Goal: Information Seeking & Learning: Find contact information

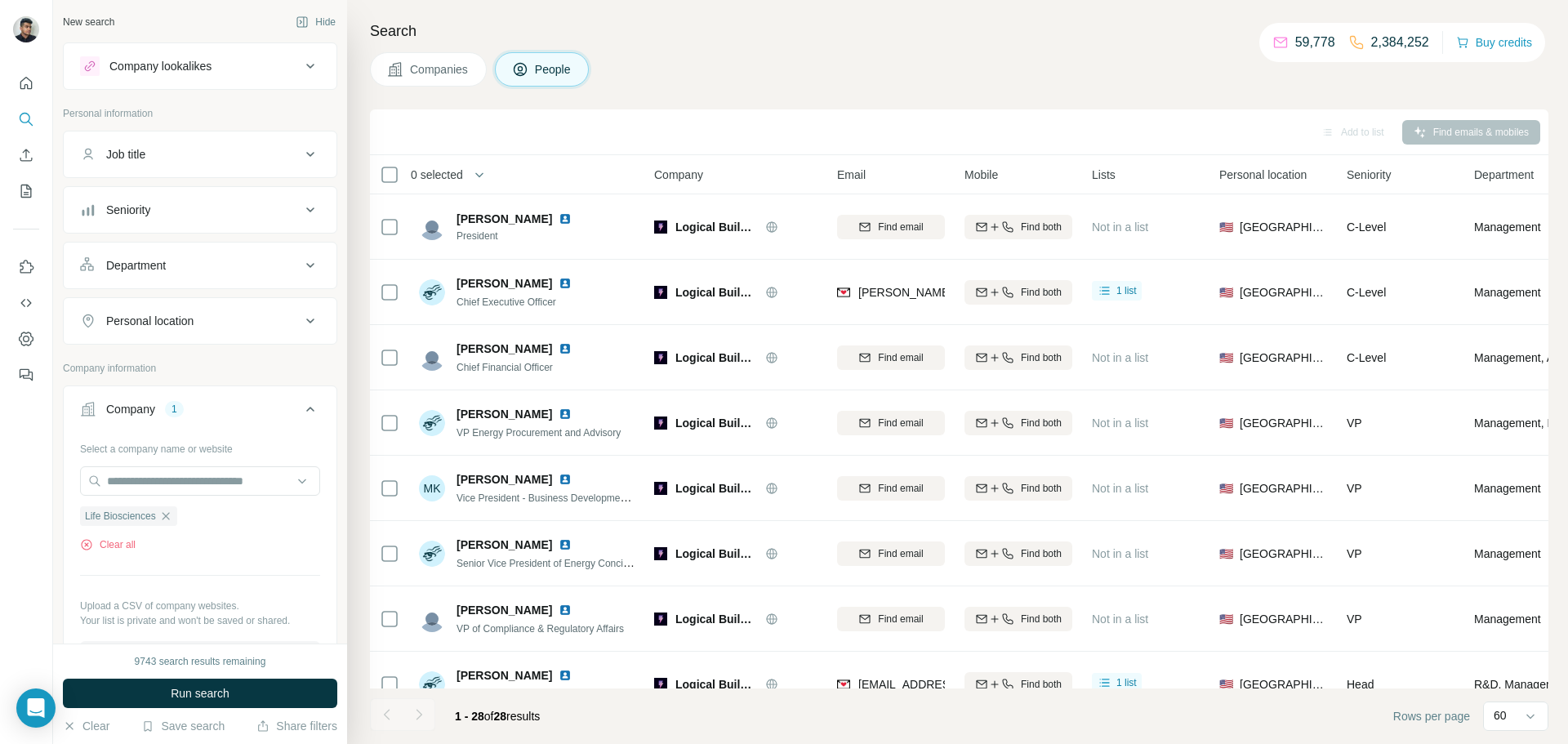
drag, startPoint x: 175, startPoint y: 516, endPoint x: 182, endPoint y: 499, distance: 18.4
click at [173, 516] on icon "button" at bounding box center [166, 516] width 13 height 13
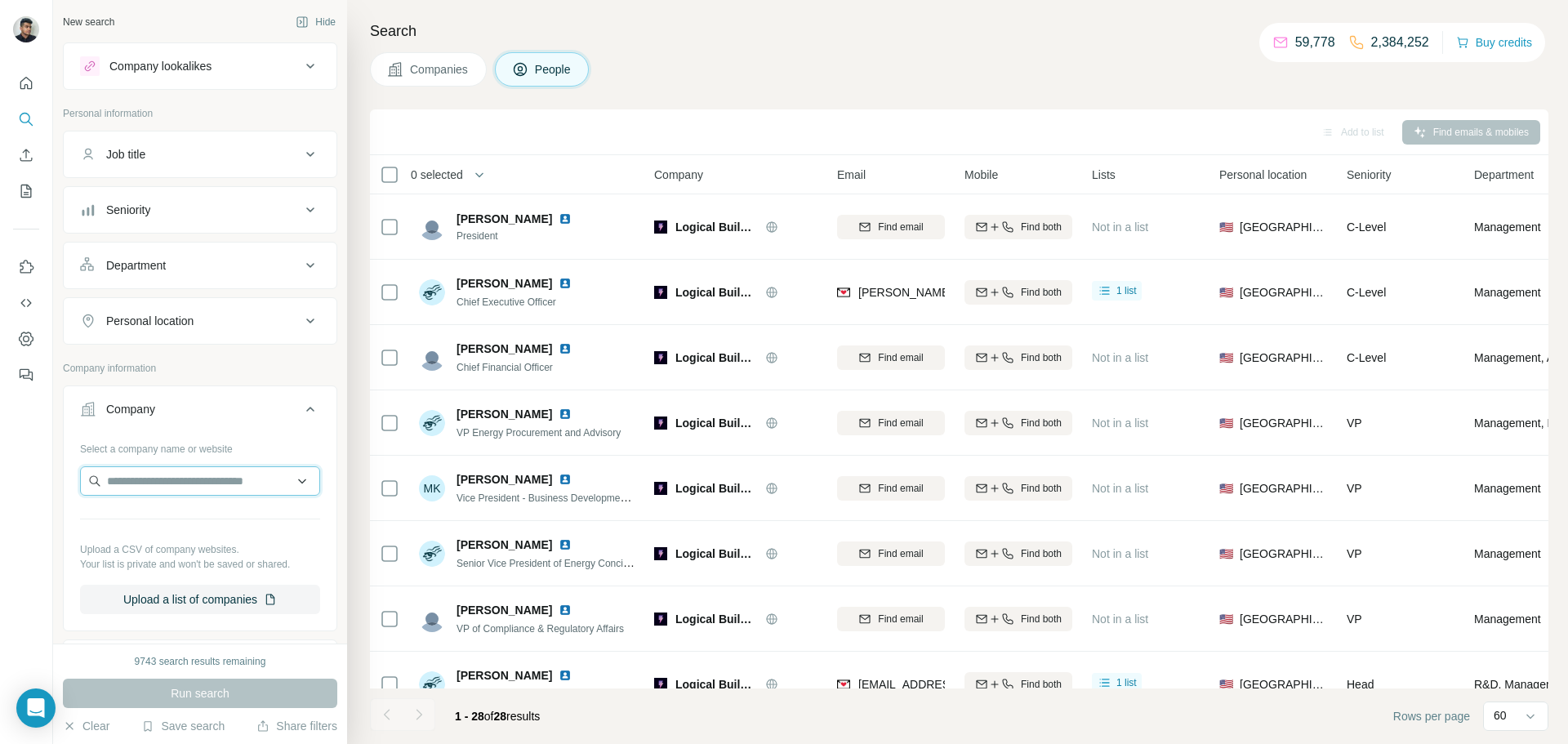
click at [191, 484] on input "text" at bounding box center [200, 481] width 240 height 29
paste input "**********"
type input "**********"
click at [205, 515] on p "ApprentiScope" at bounding box center [166, 518] width 79 height 16
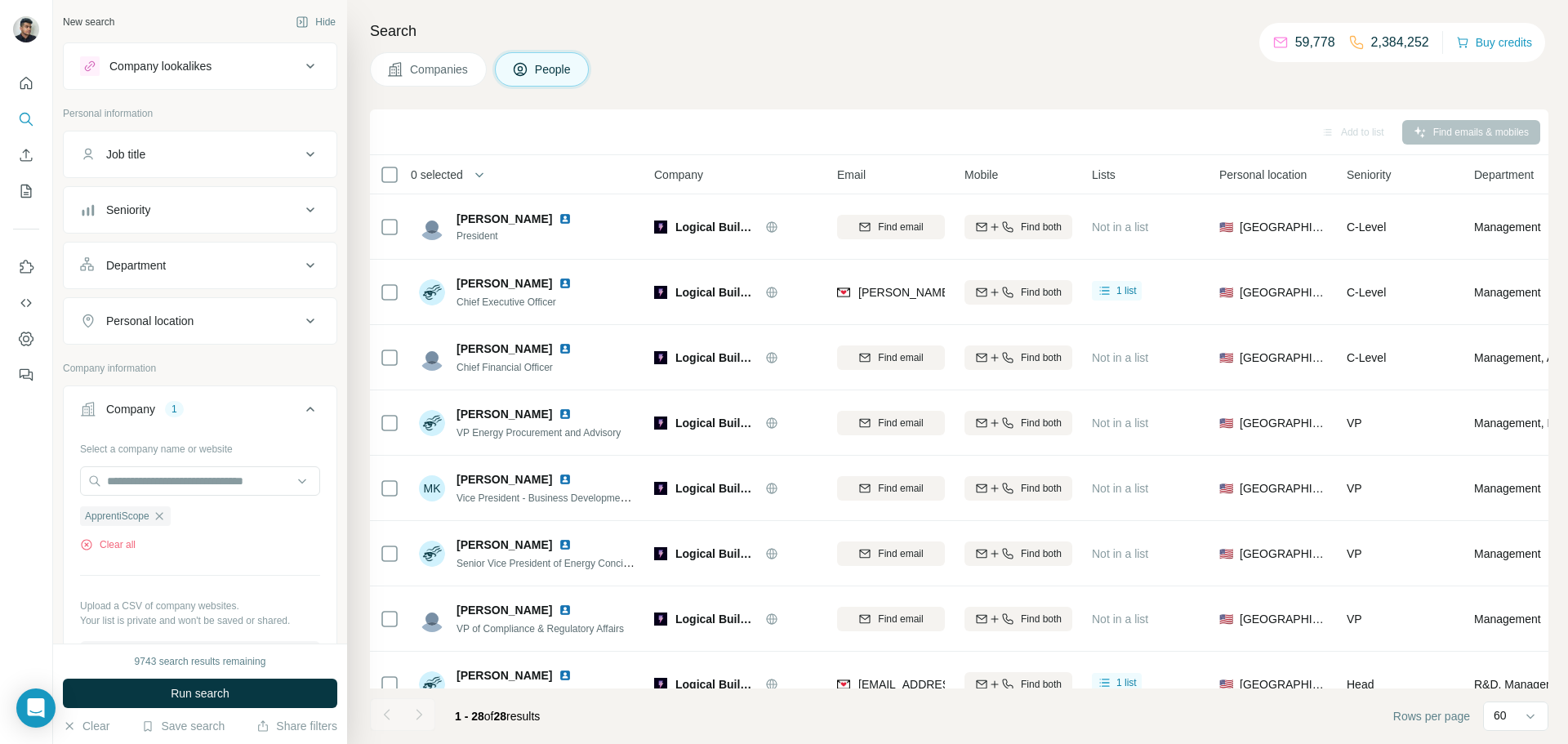
click at [235, 688] on button "Run search" at bounding box center [200, 693] width 274 height 29
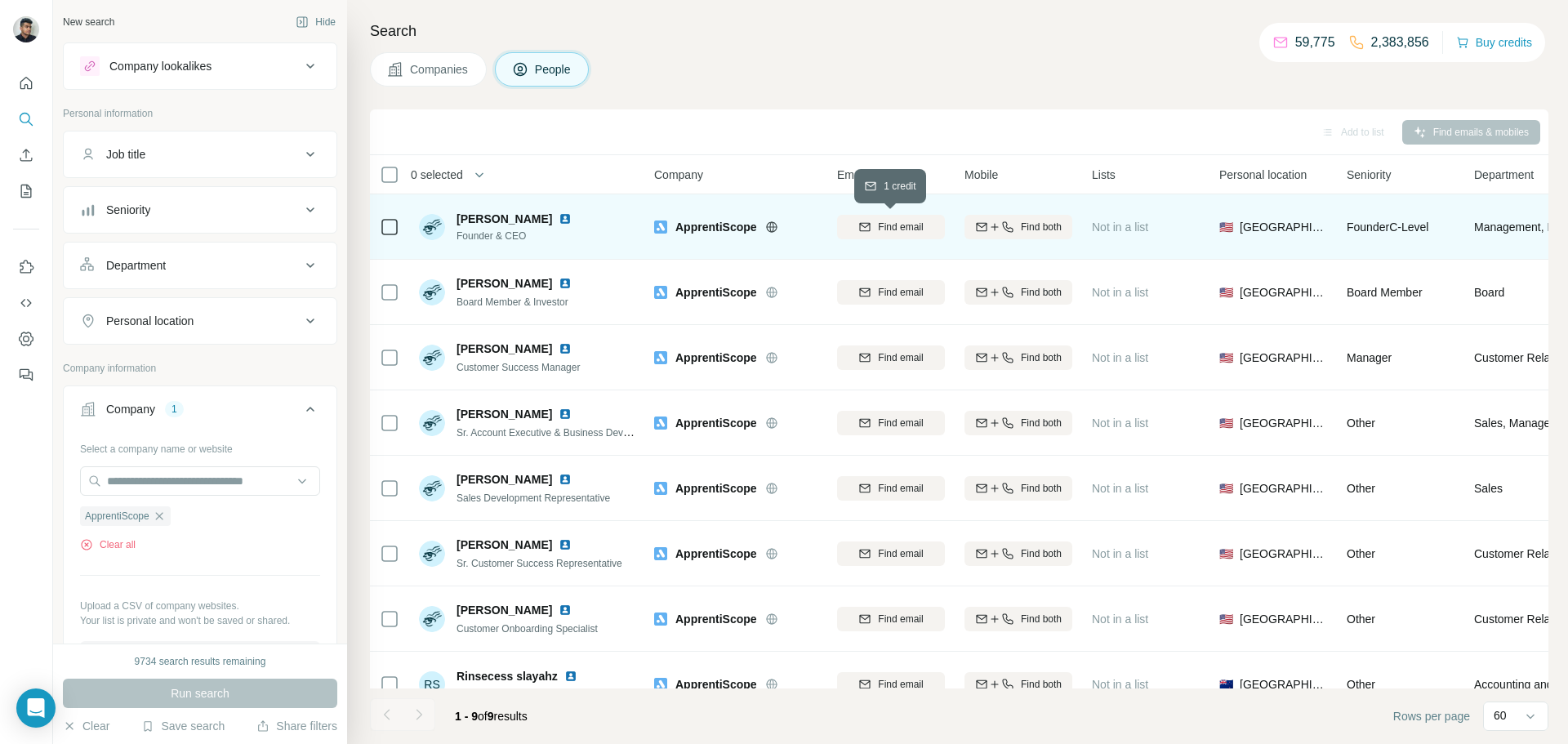
click at [894, 229] on span "Find email" at bounding box center [900, 228] width 45 height 15
click at [899, 241] on div "[EMAIL_ADDRESS][DOMAIN_NAME]" at bounding box center [891, 227] width 108 height 45
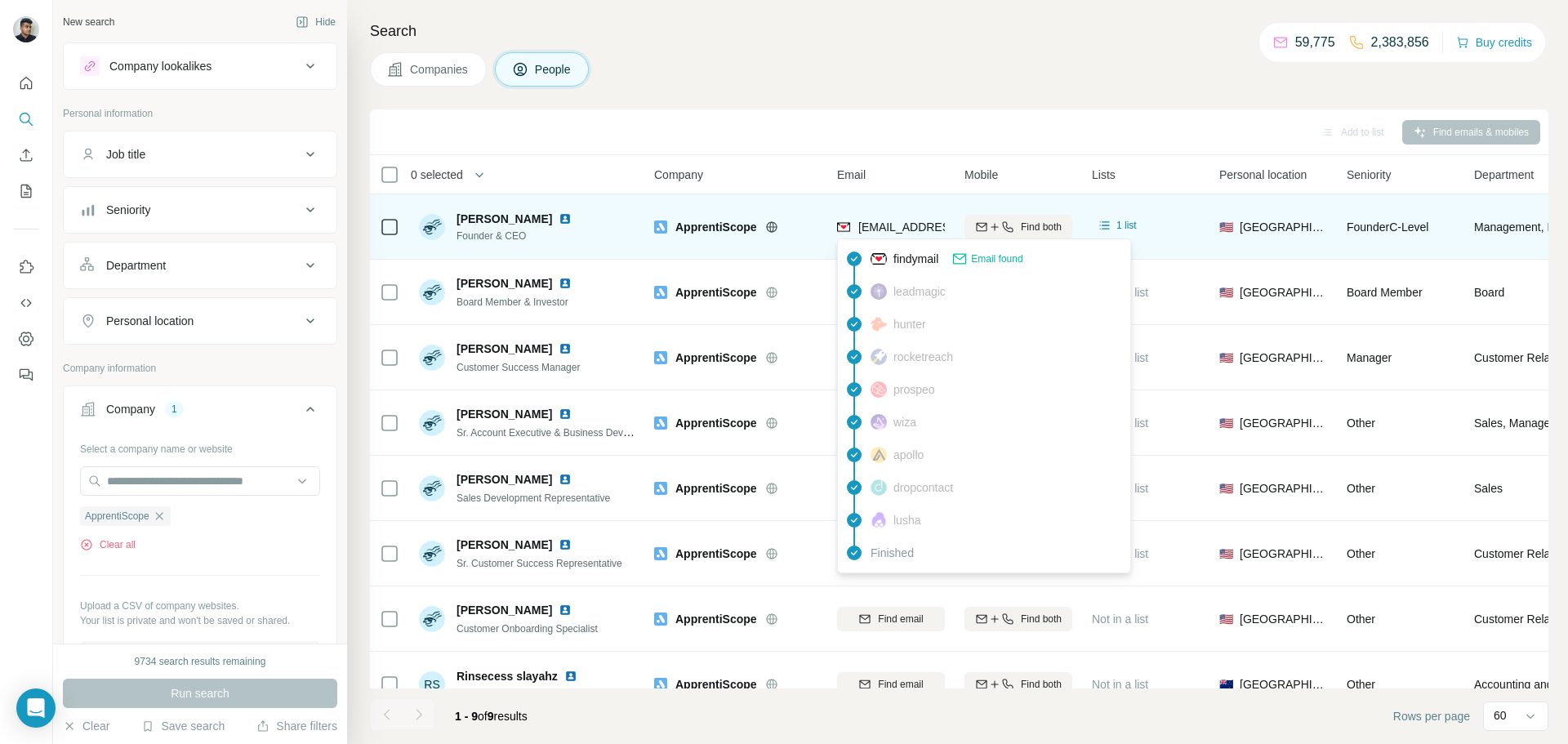
click at [900, 232] on span "[EMAIL_ADDRESS][DOMAIN_NAME]" at bounding box center [955, 228] width 194 height 13
click at [899, 231] on span "[EMAIL_ADDRESS][DOMAIN_NAME]" at bounding box center [955, 228] width 194 height 13
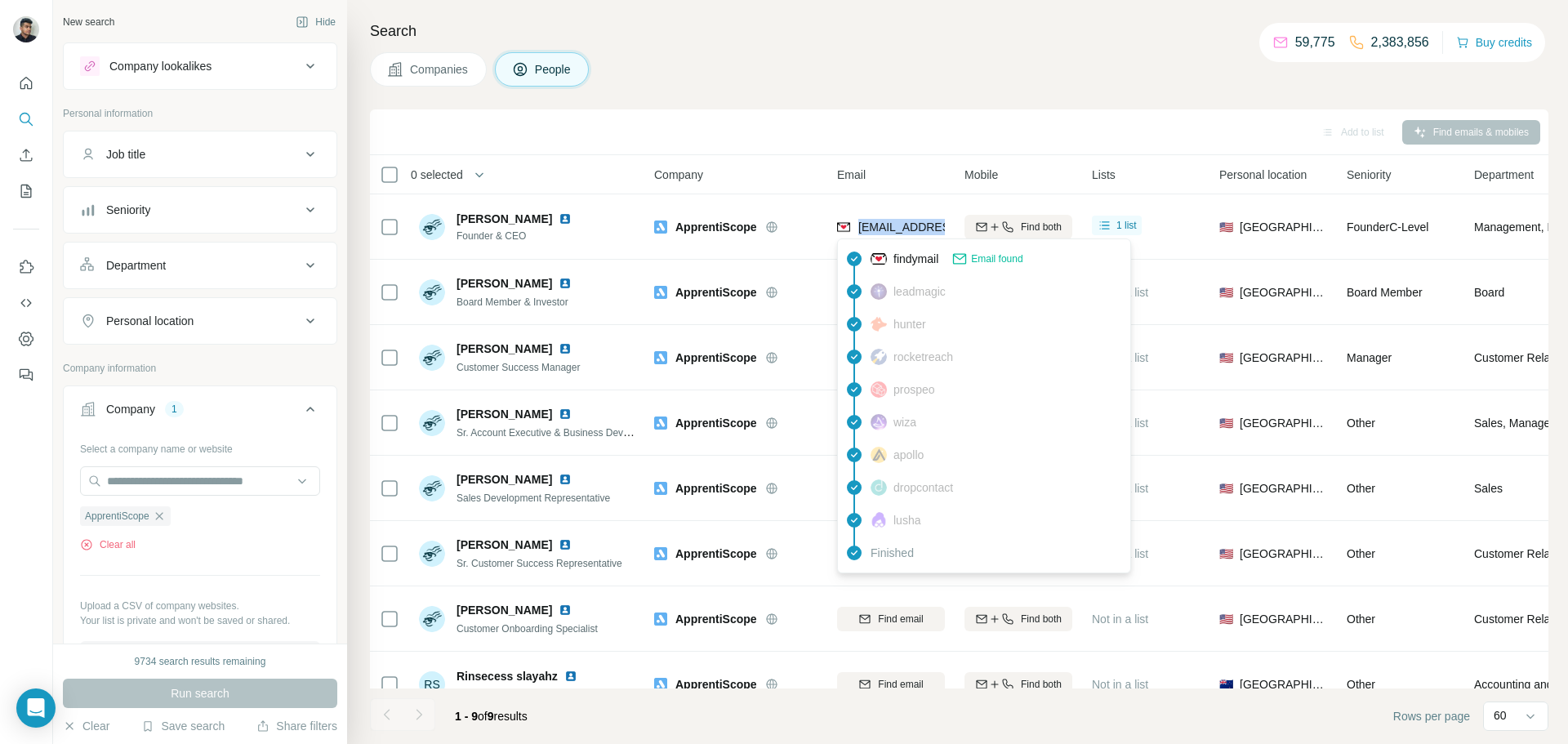
copy tr "[EMAIL_ADDRESS][DOMAIN_NAME]"
click at [128, 552] on button "Clear all" at bounding box center [108, 545] width 56 height 15
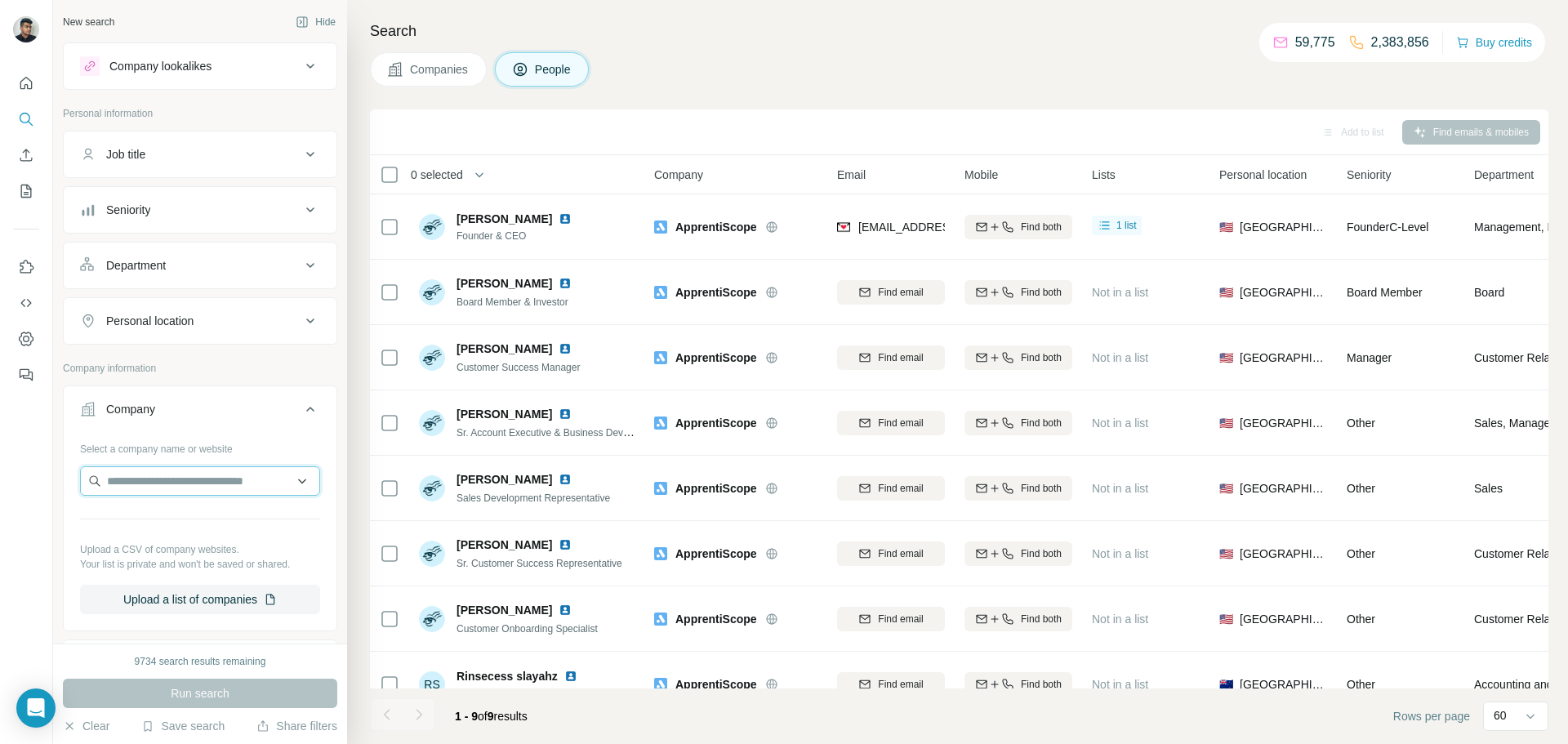
click at [224, 471] on input "text" at bounding box center [200, 481] width 240 height 29
type input "**********"
click at [209, 532] on p "[DOMAIN_NAME]" at bounding box center [187, 534] width 120 height 15
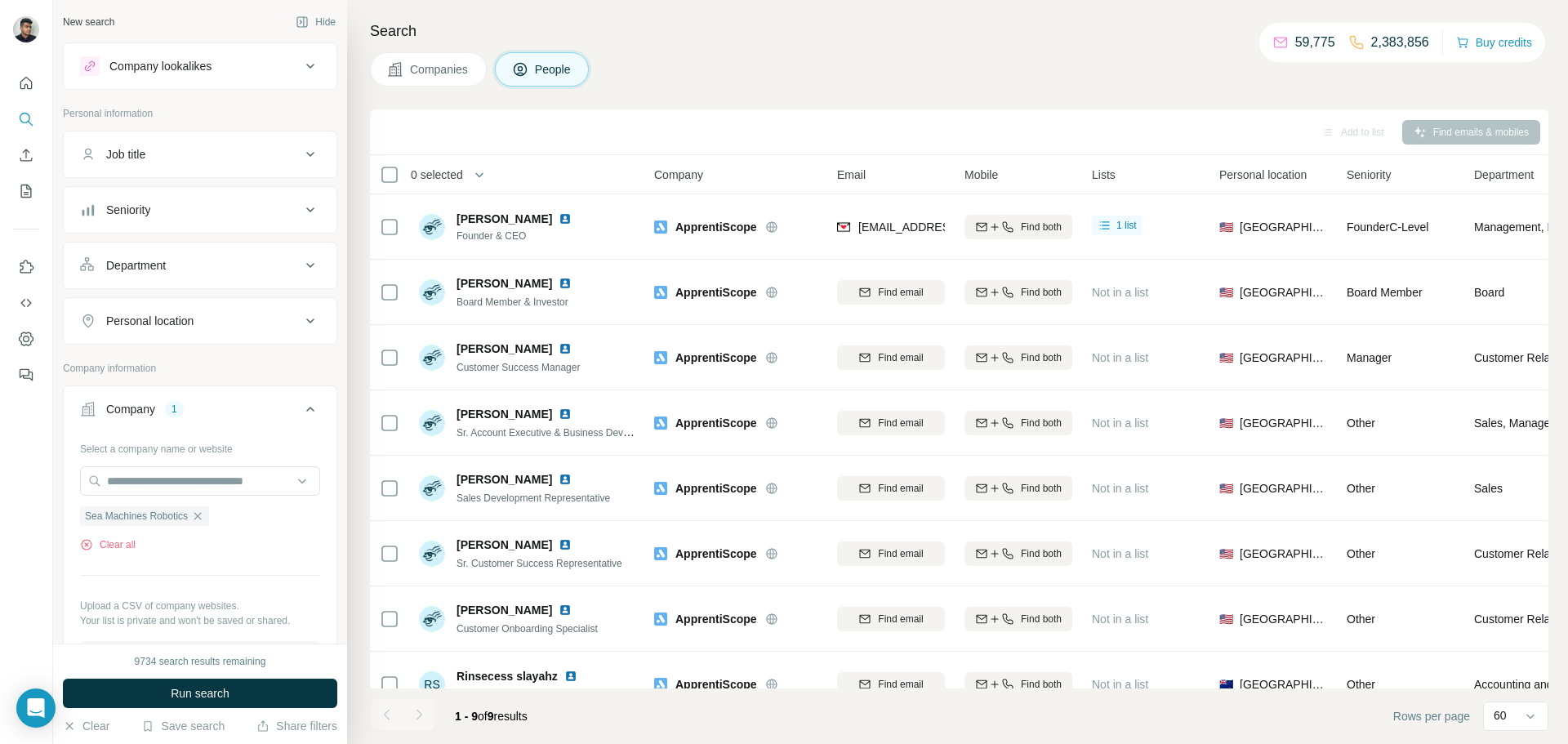
click at [261, 696] on button "Run search" at bounding box center [200, 693] width 274 height 29
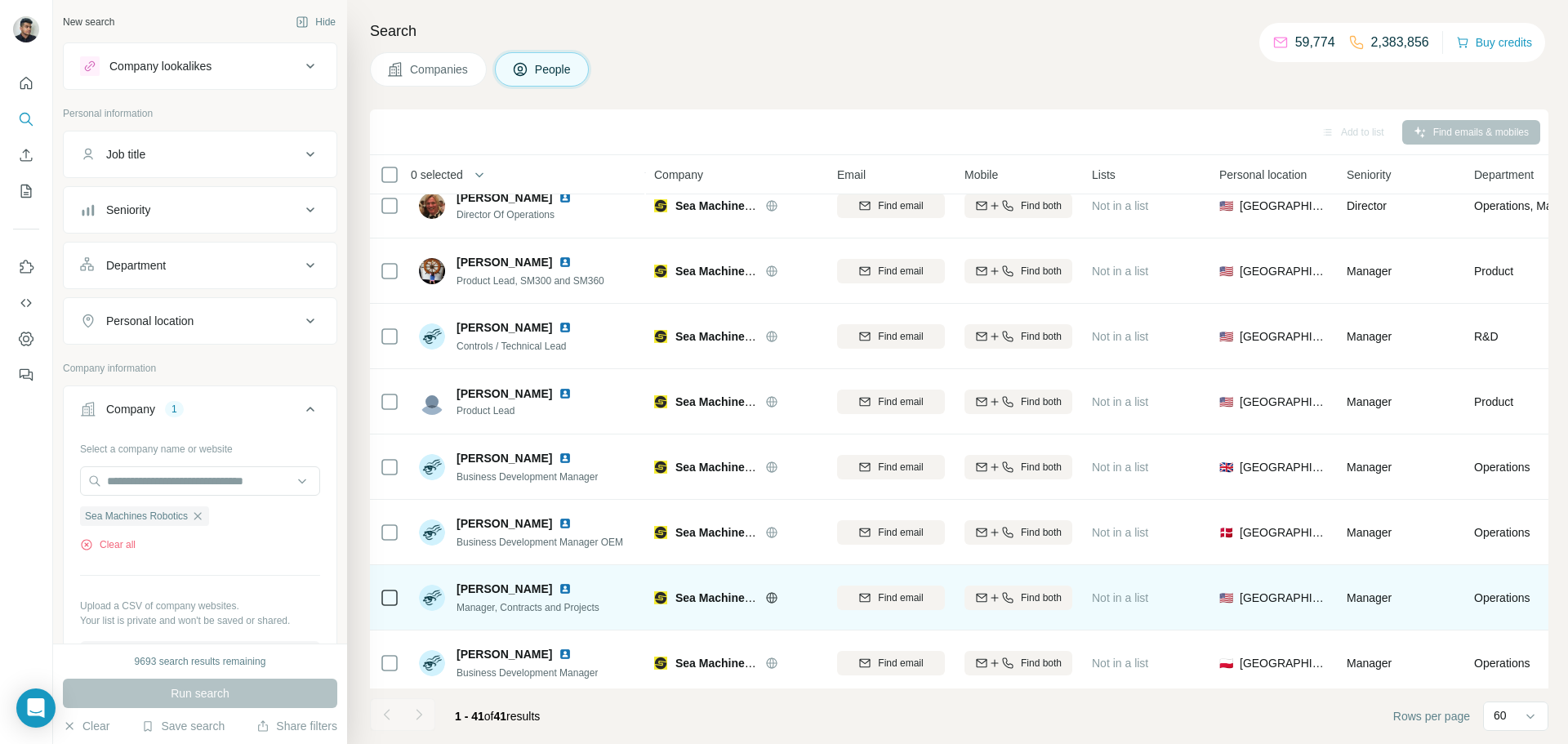
scroll to position [568, 0]
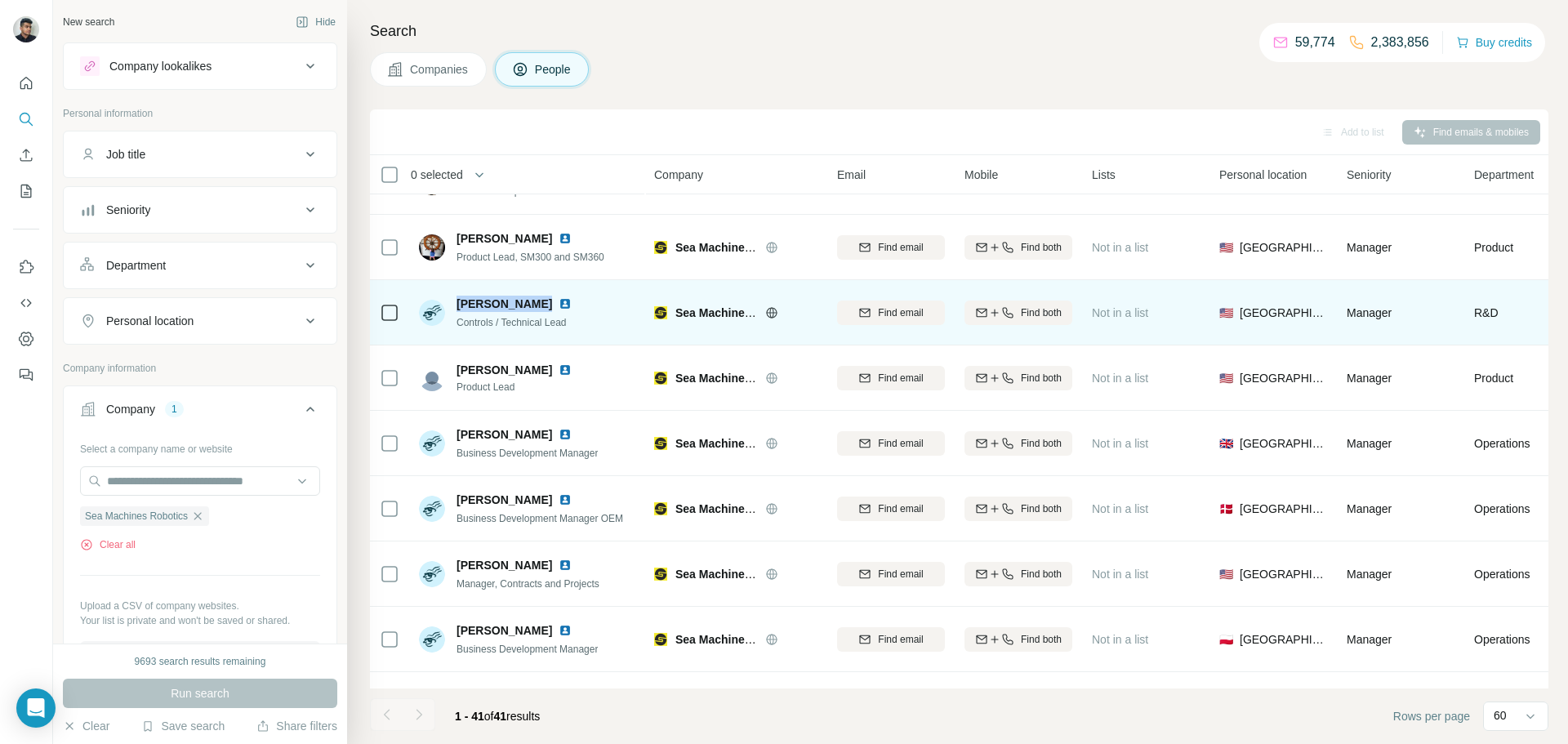
drag, startPoint x: 540, startPoint y: 301, endPoint x: 456, endPoint y: 305, distance: 84.1
click at [457, 305] on div "[PERSON_NAME]" at bounding box center [524, 304] width 135 height 16
copy span "[PERSON_NAME]"
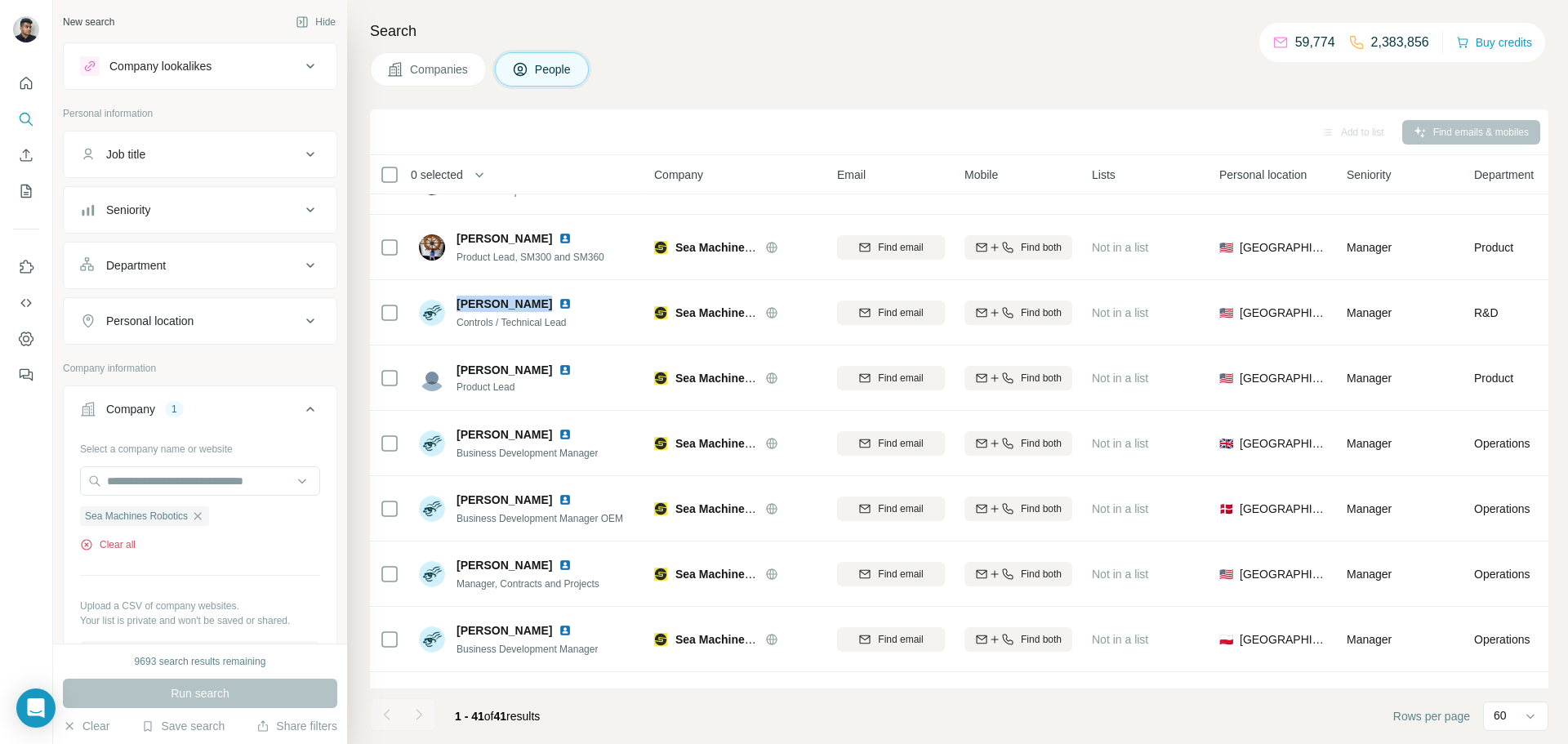
click at [129, 545] on button "Clear all" at bounding box center [108, 545] width 56 height 15
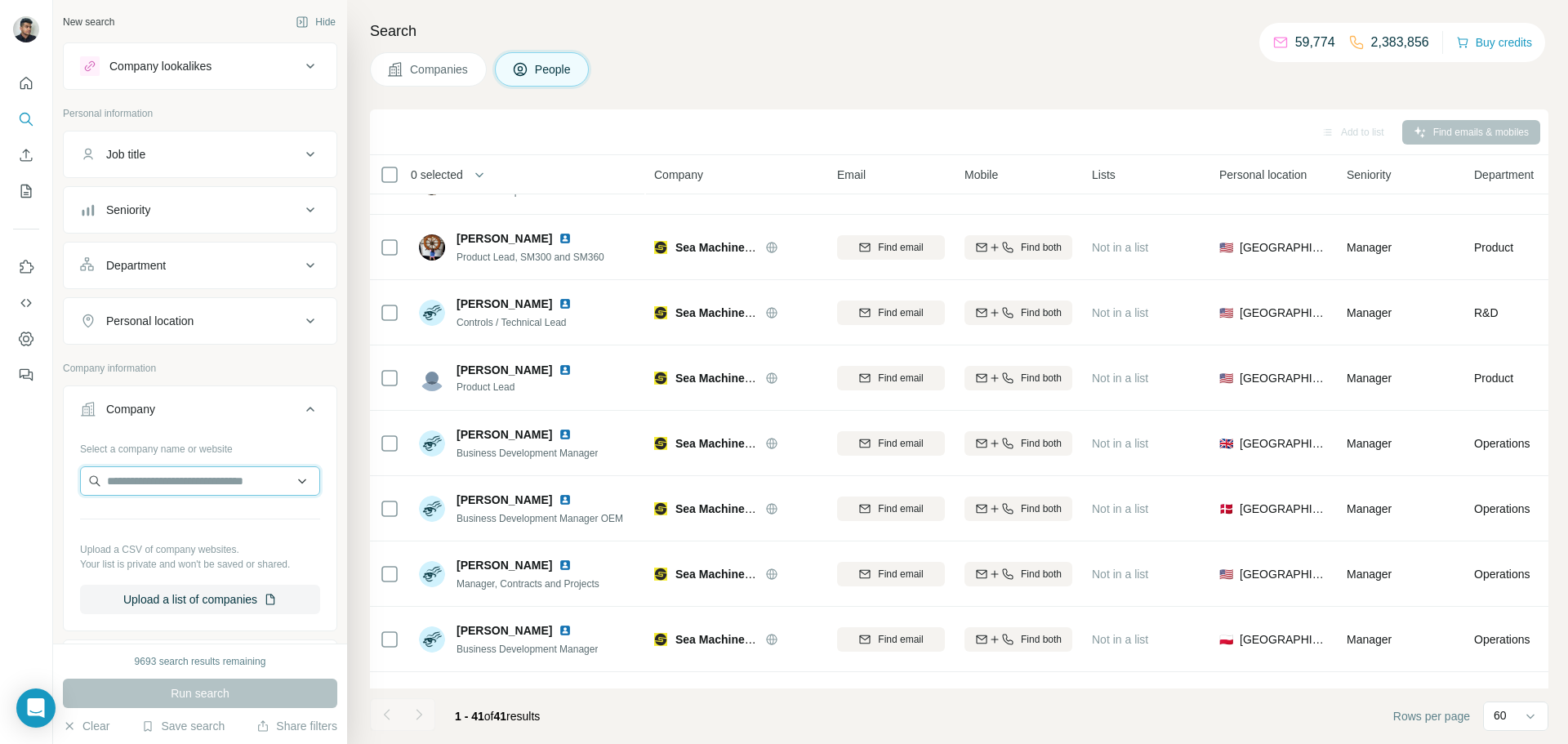
click at [206, 470] on input "text" at bounding box center [200, 481] width 240 height 29
paste input "**********"
type input "**********"
click at [196, 524] on div "Self Id [DOMAIN_NAME]" at bounding box center [200, 525] width 232 height 44
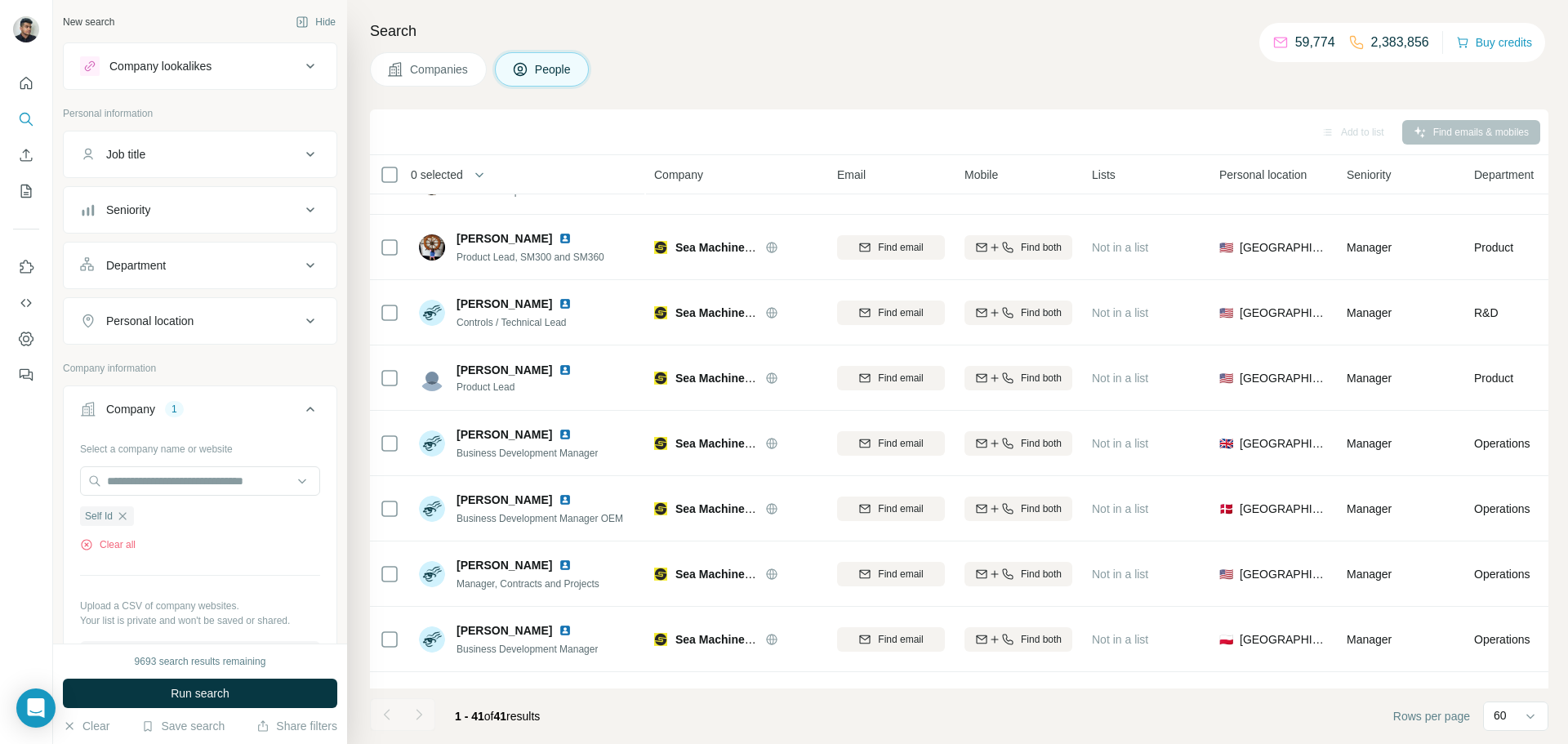
click at [233, 687] on button "Run search" at bounding box center [200, 693] width 274 height 29
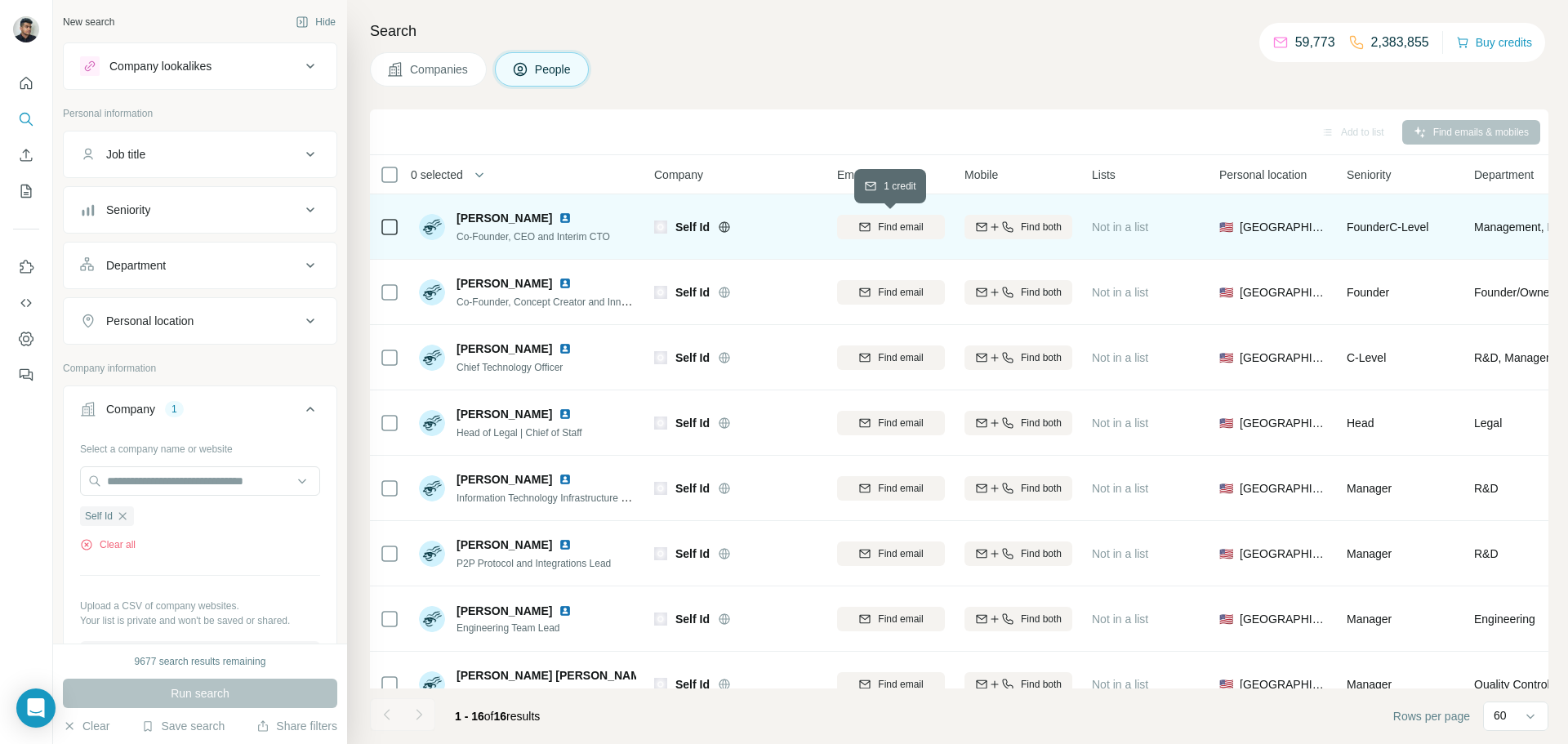
click at [920, 232] on span "Find email" at bounding box center [900, 228] width 45 height 15
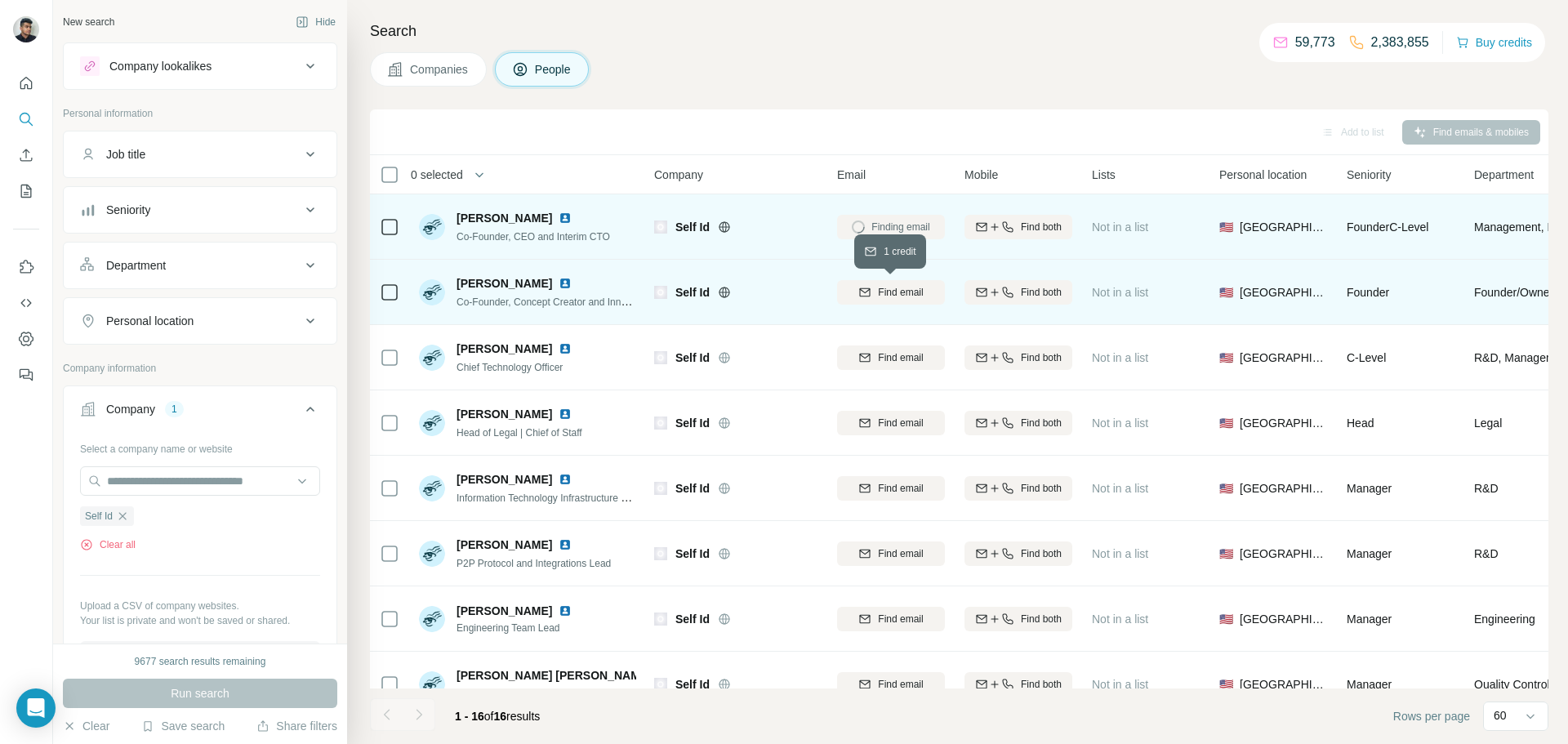
click at [894, 288] on span "Find email" at bounding box center [900, 292] width 45 height 15
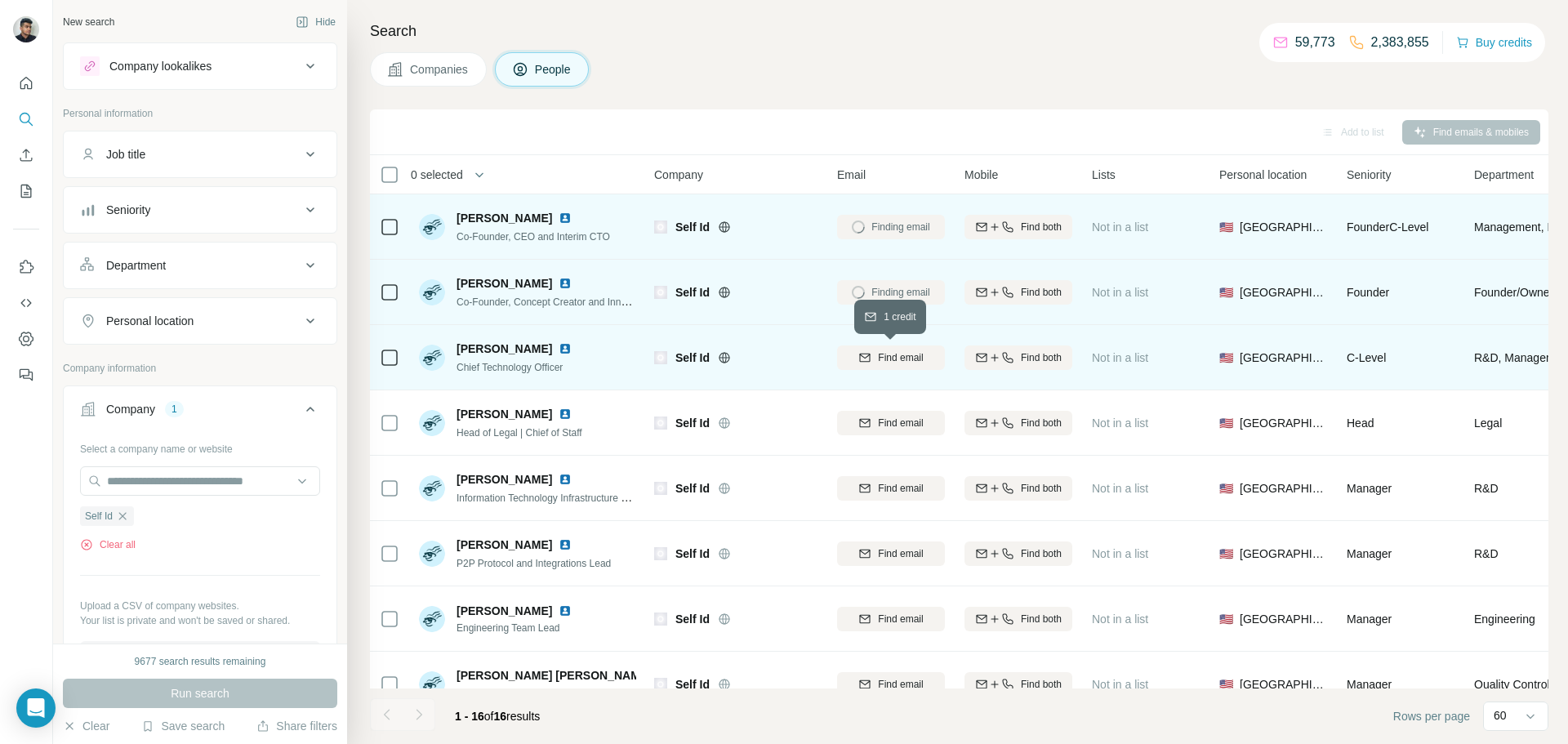
click at [904, 350] on span "Find email" at bounding box center [900, 358] width 45 height 15
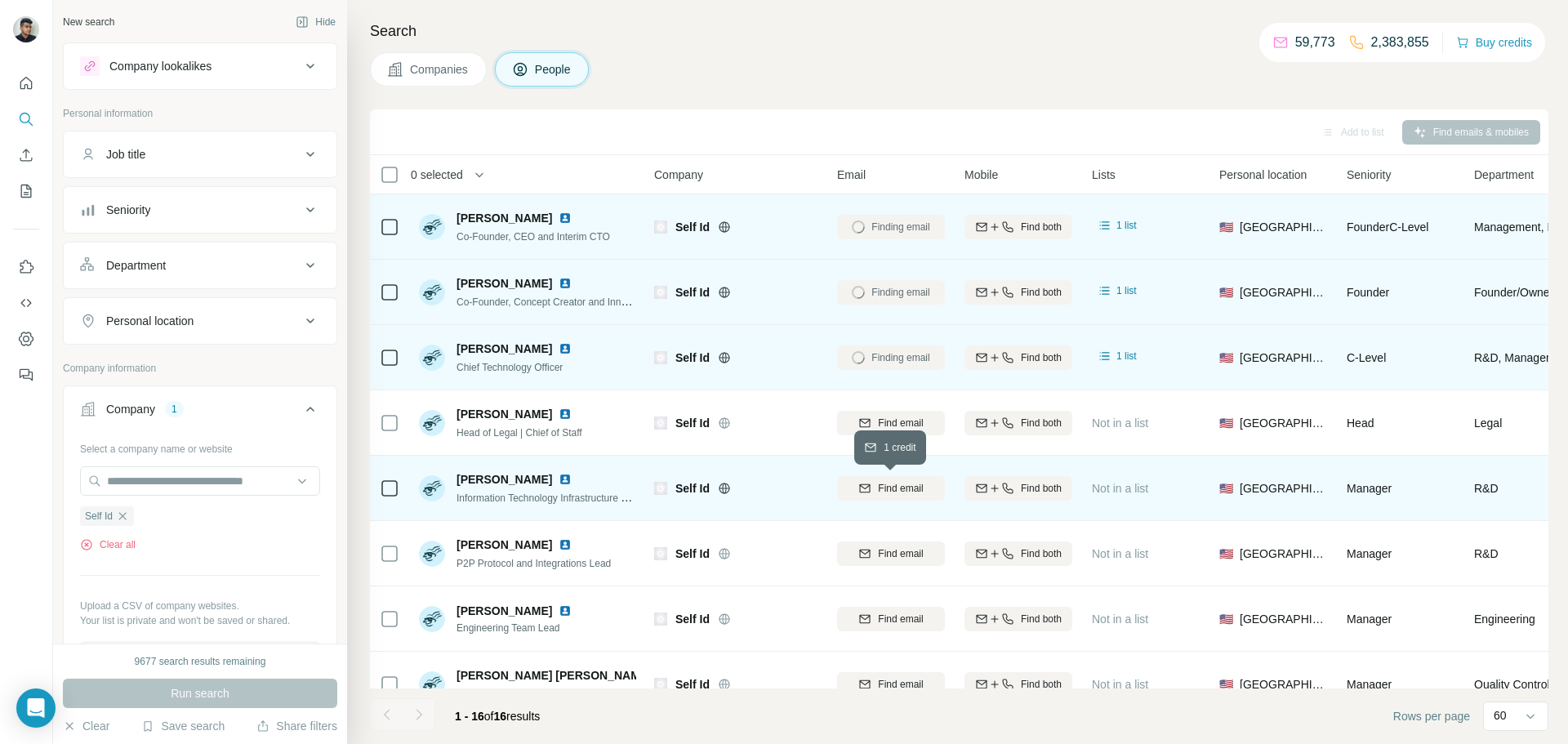
click at [872, 492] on div "Find email" at bounding box center [891, 489] width 108 height 15
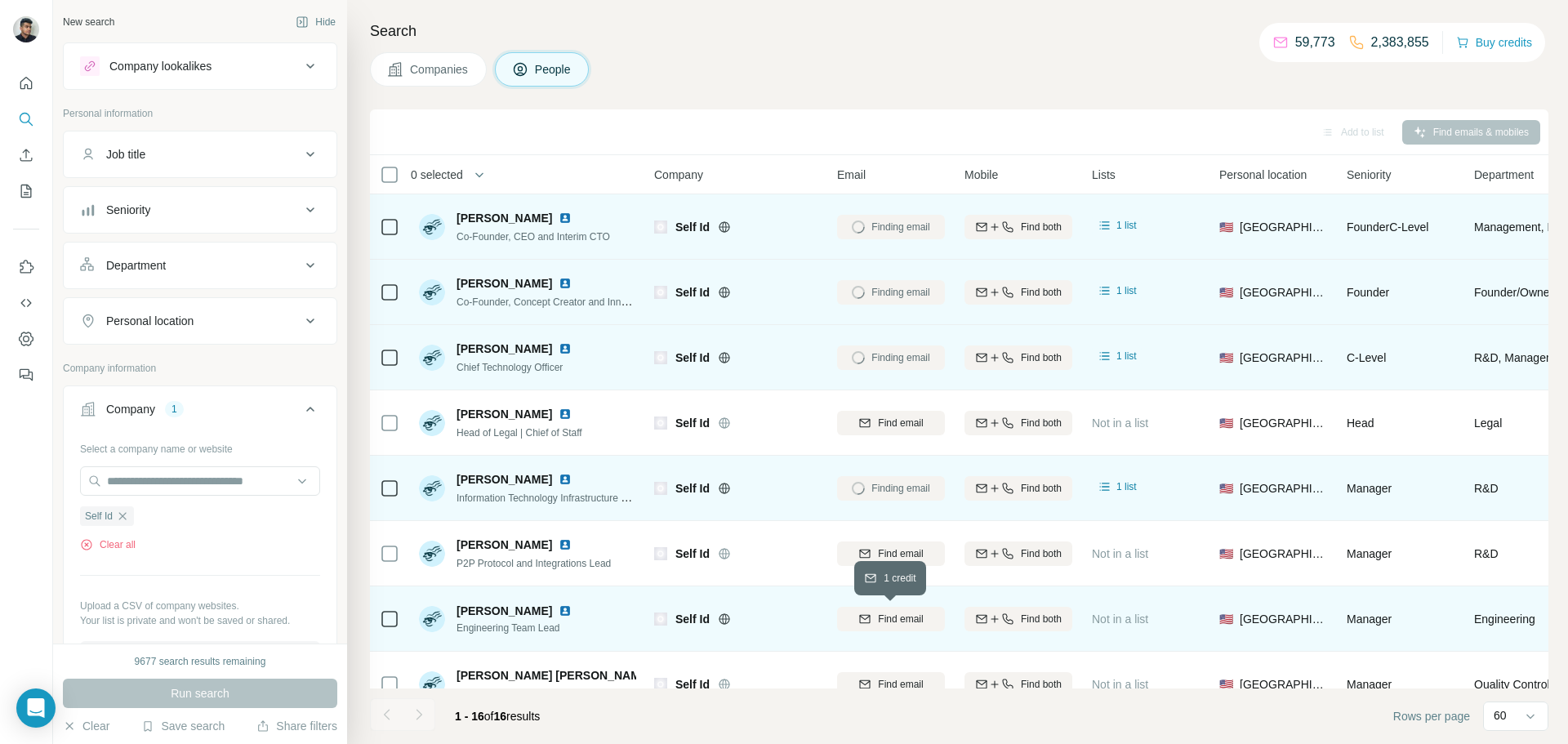
click at [883, 619] on span "Find email" at bounding box center [900, 620] width 45 height 15
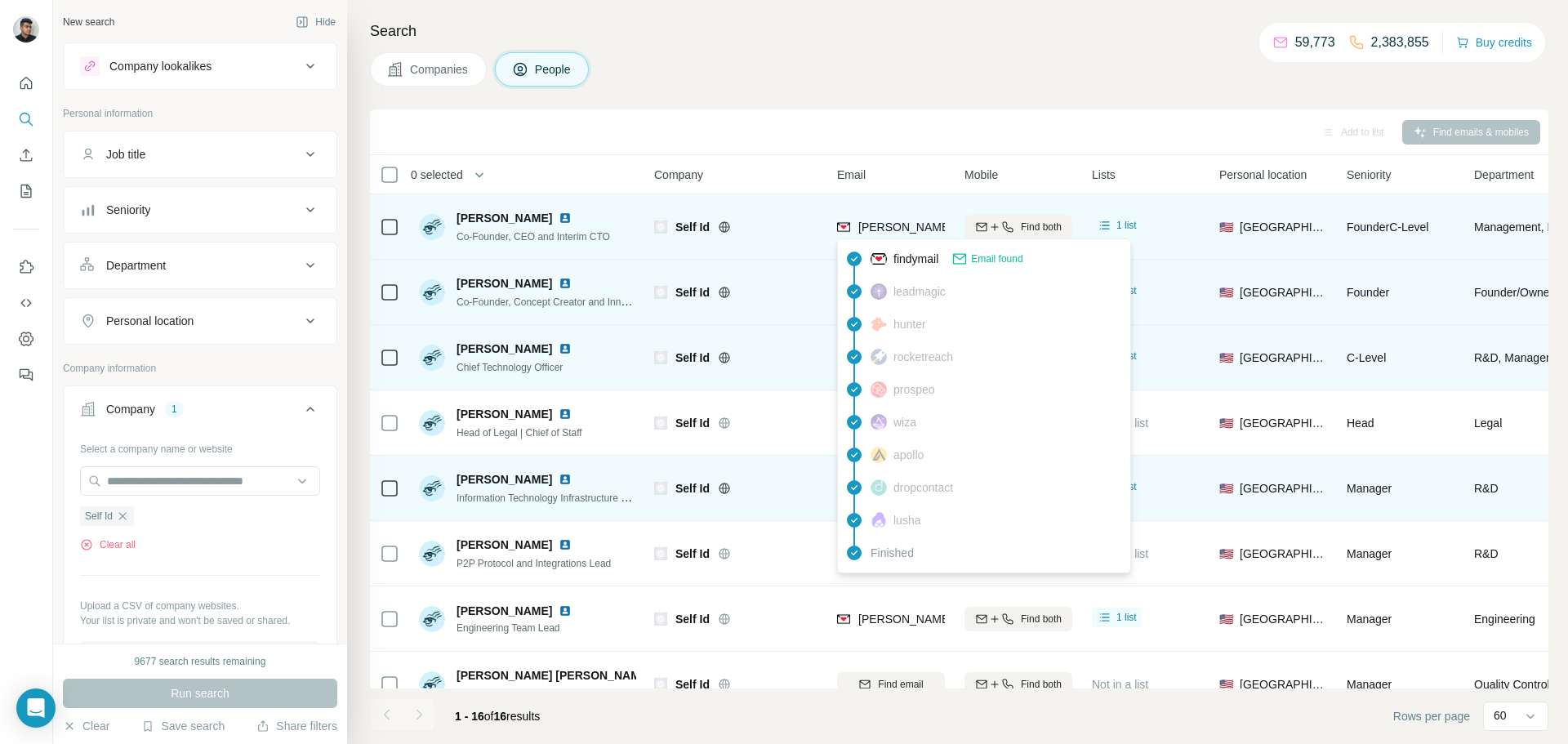
click at [890, 228] on span "[PERSON_NAME][EMAIL_ADDRESS][DOMAIN_NAME]" at bounding box center [1002, 228] width 287 height 13
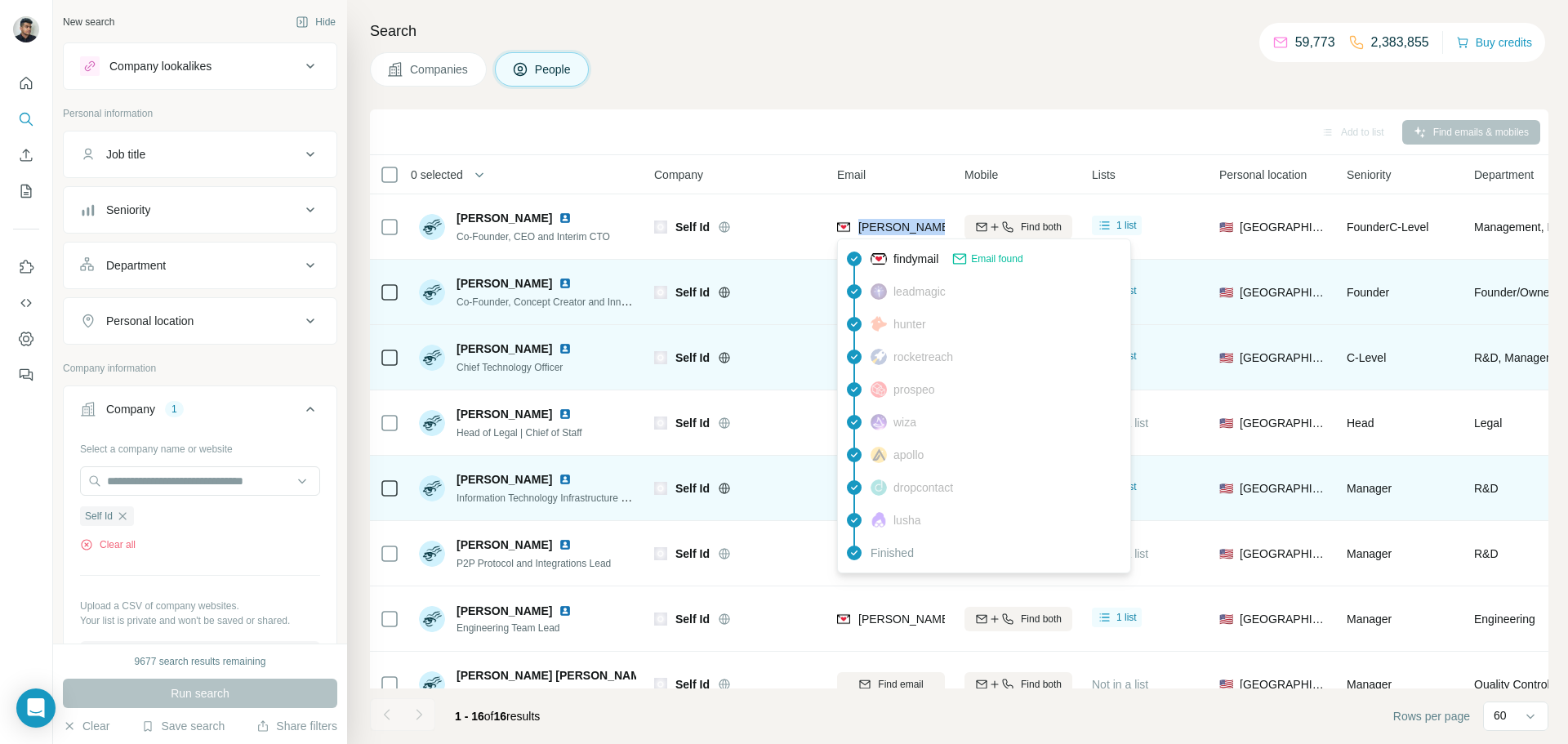
copy tr "[PERSON_NAME][EMAIL_ADDRESS][DOMAIN_NAME]"
click at [115, 545] on button "Clear all" at bounding box center [108, 545] width 56 height 15
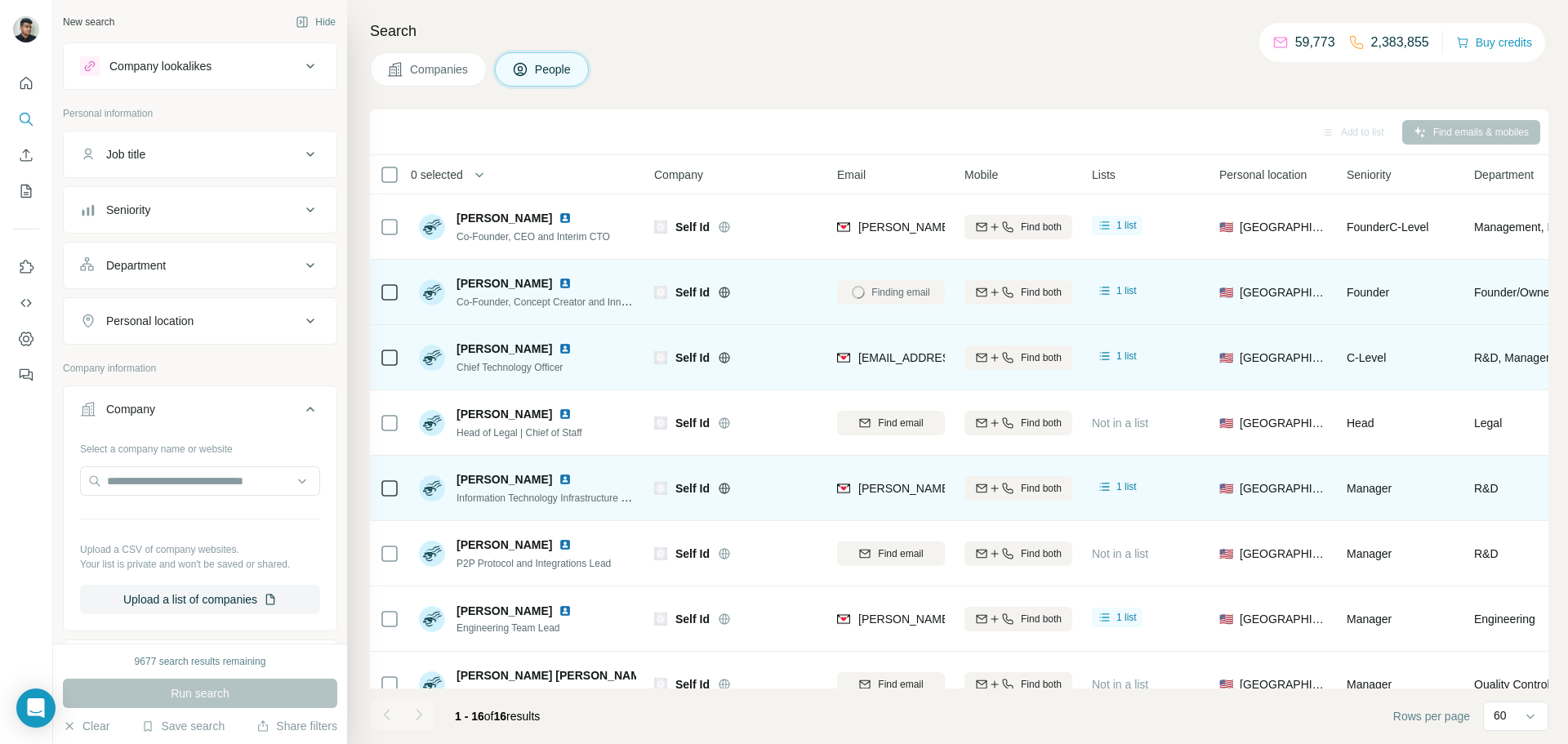
click at [177, 498] on div at bounding box center [200, 483] width 240 height 33
click at [183, 486] on input "text" at bounding box center [200, 481] width 240 height 29
type input "**********"
click at [241, 511] on div "Silver Lining [DOMAIN_NAME]" at bounding box center [200, 525] width 232 height 44
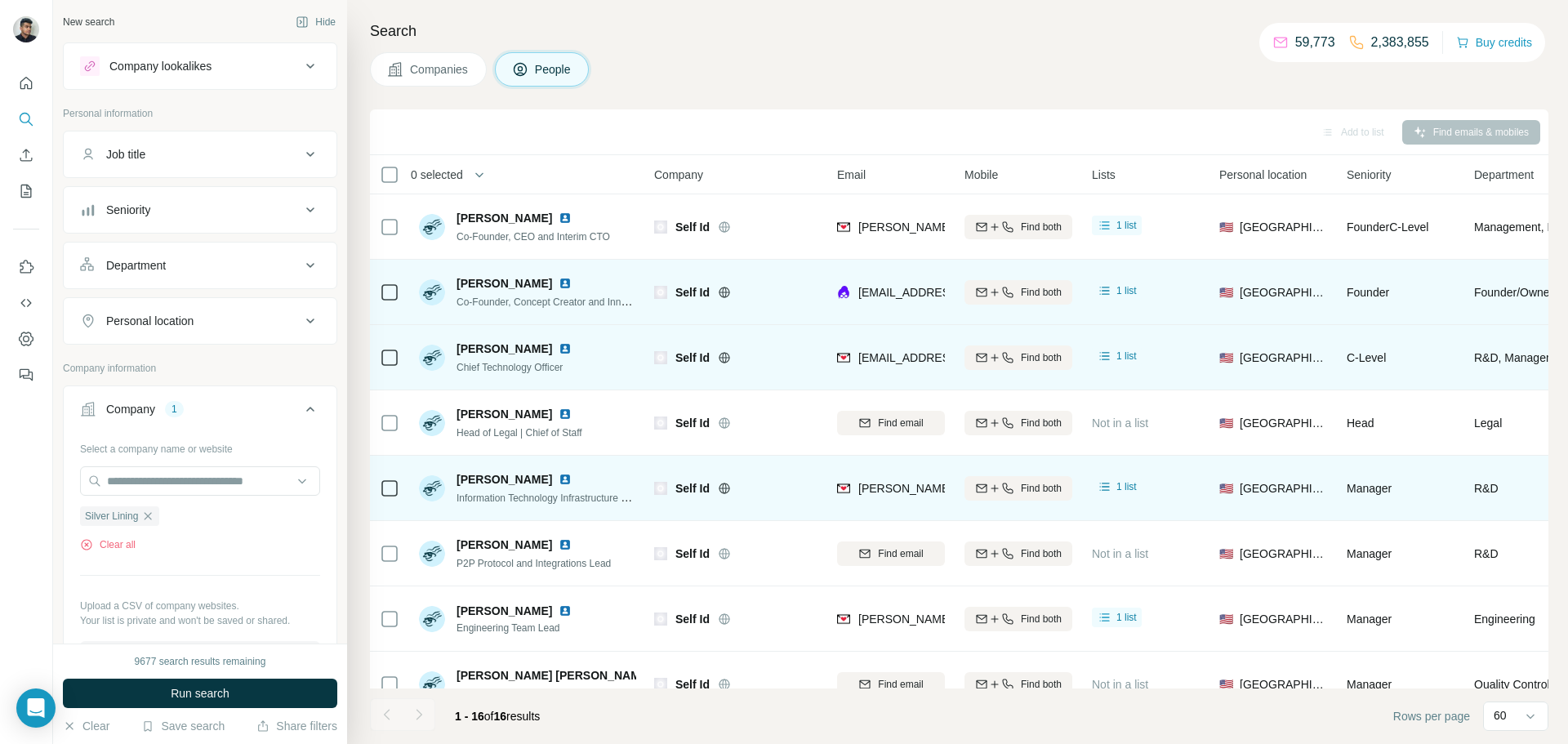
click at [181, 692] on span "Run search" at bounding box center [201, 693] width 59 height 16
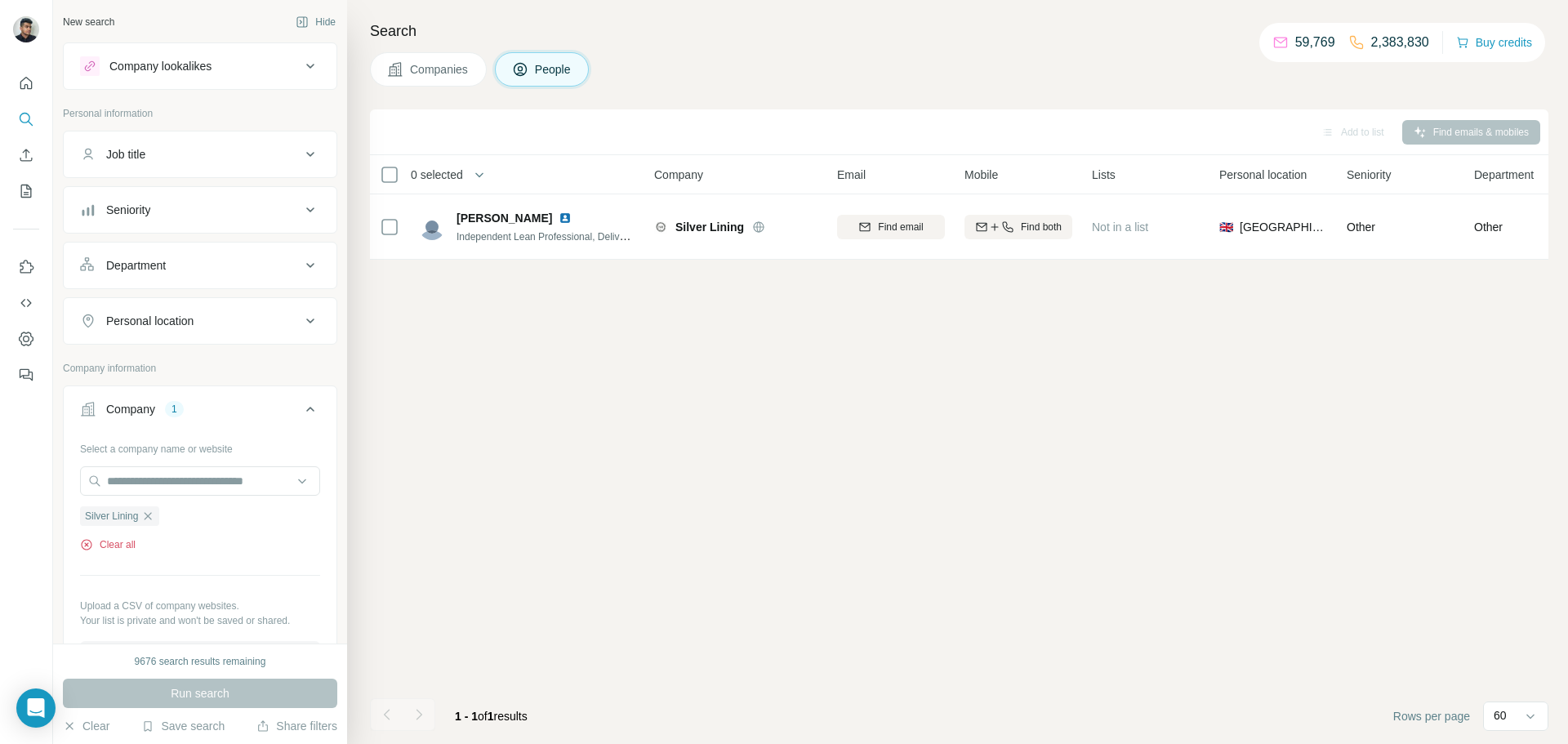
click at [123, 543] on button "Clear all" at bounding box center [108, 545] width 56 height 15
click at [226, 474] on input "text" at bounding box center [200, 481] width 240 height 29
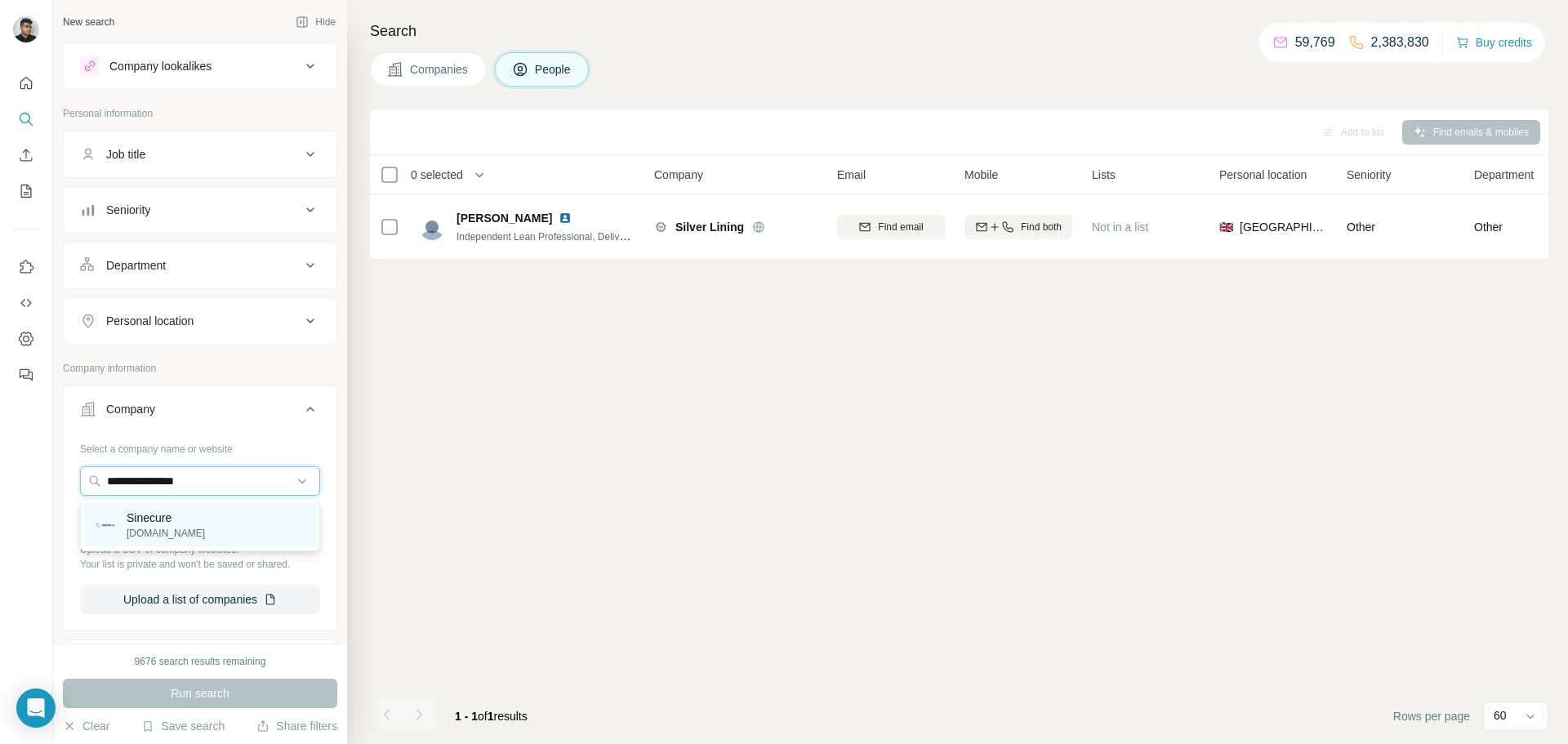
type input "**********"
click at [233, 519] on div "Sinecure [DOMAIN_NAME]" at bounding box center [200, 525] width 232 height 44
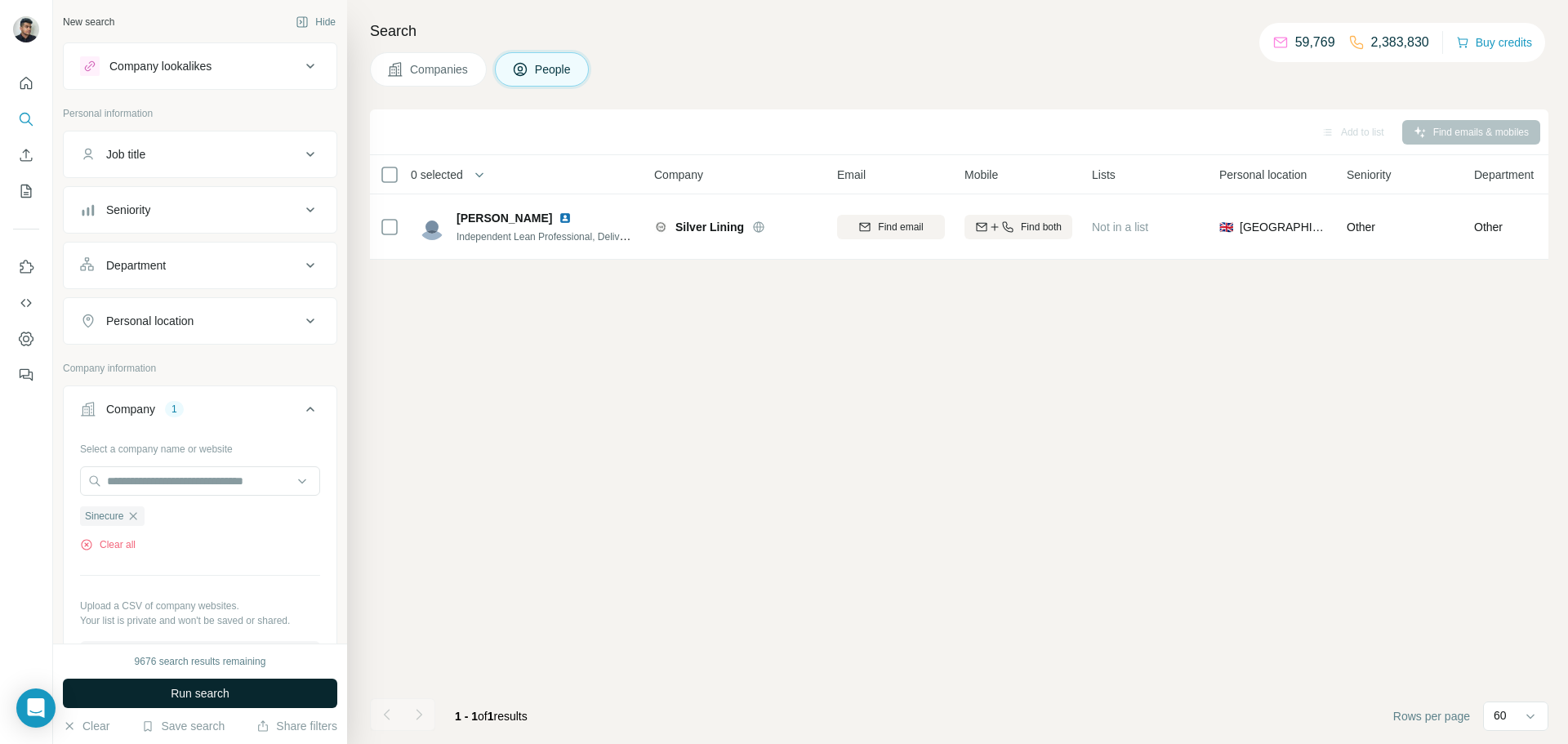
click at [191, 699] on span "Run search" at bounding box center [201, 693] width 59 height 16
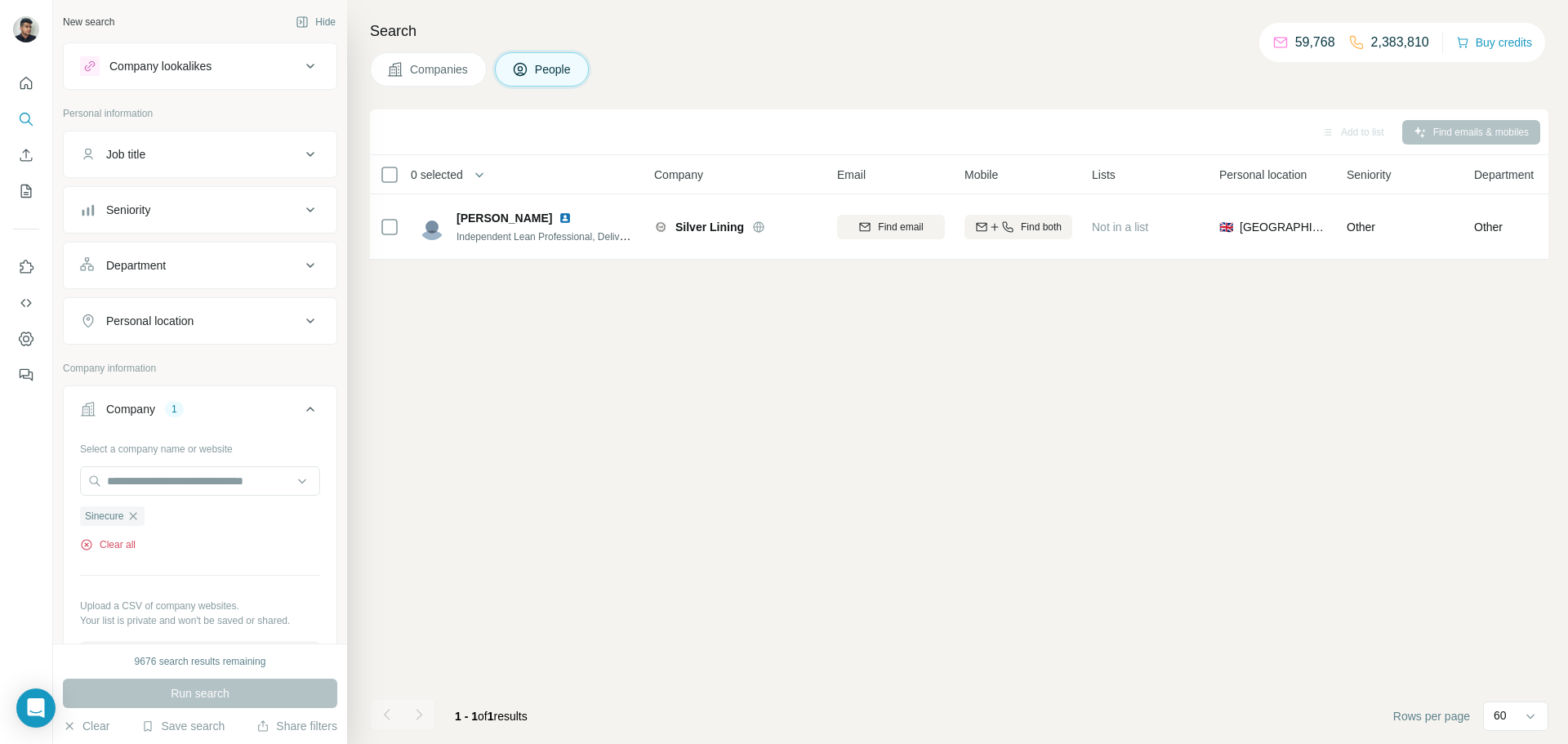
click at [136, 545] on button "Clear all" at bounding box center [108, 545] width 56 height 15
drag, startPoint x: 167, startPoint y: 503, endPoint x: 173, endPoint y: 494, distance: 10.8
click at [169, 503] on div "Select a company name or website Upload a CSV of company websites. Your list is…" at bounding box center [200, 525] width 240 height 179
click at [180, 484] on input "text" at bounding box center [200, 481] width 240 height 29
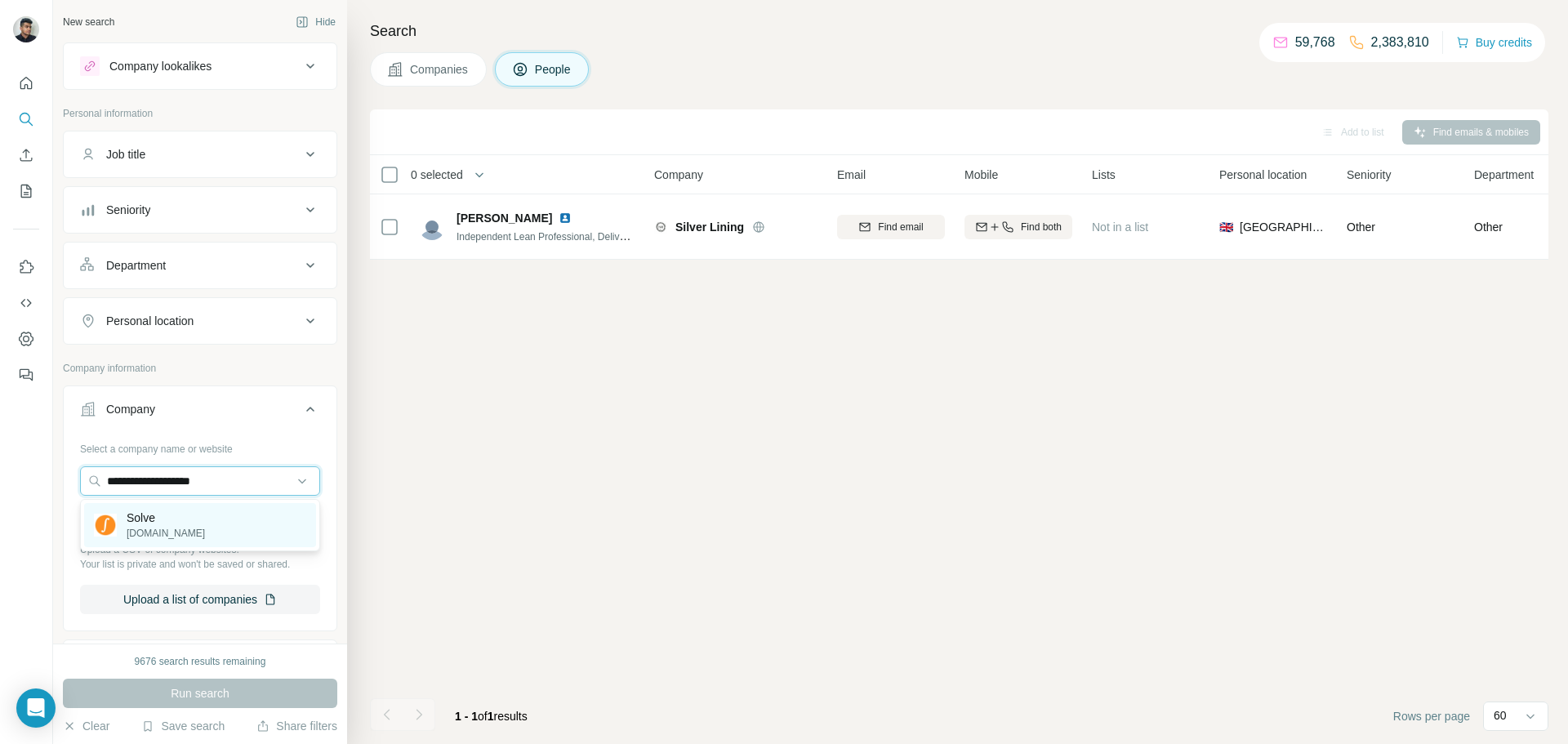
type input "**********"
click at [187, 517] on p "Solve" at bounding box center [166, 518] width 79 height 16
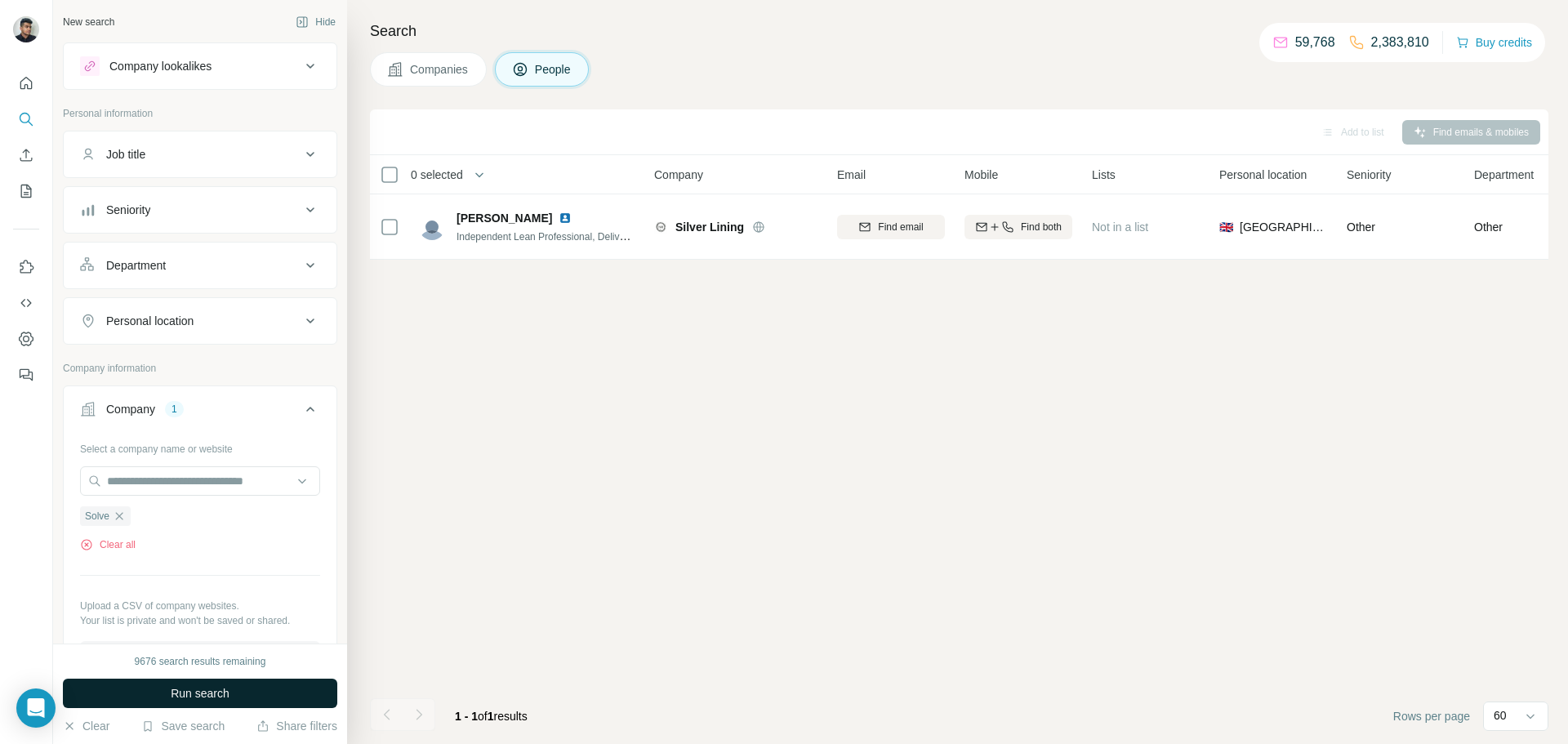
click at [233, 696] on button "Run search" at bounding box center [200, 693] width 274 height 29
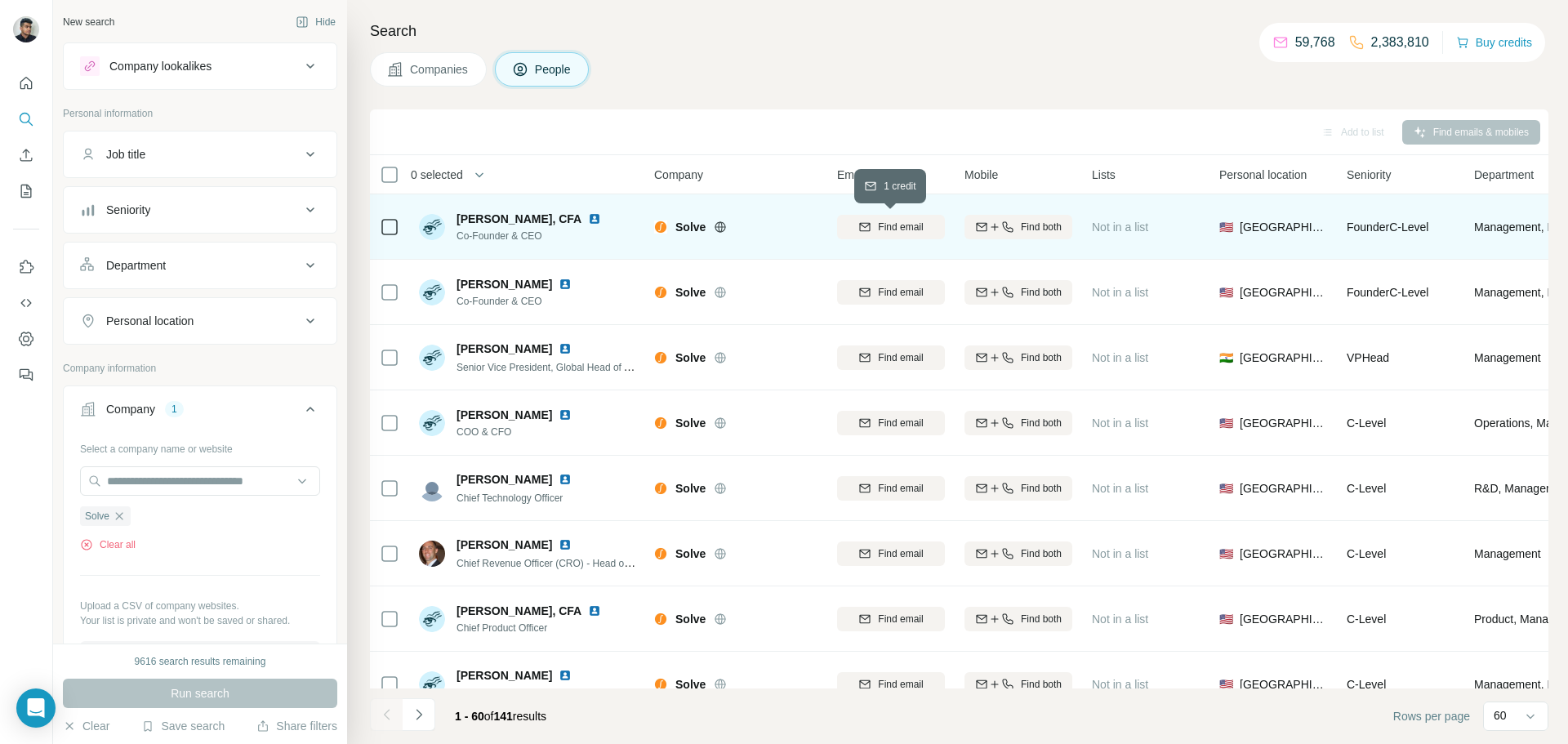
click at [894, 228] on span "Find email" at bounding box center [900, 228] width 45 height 15
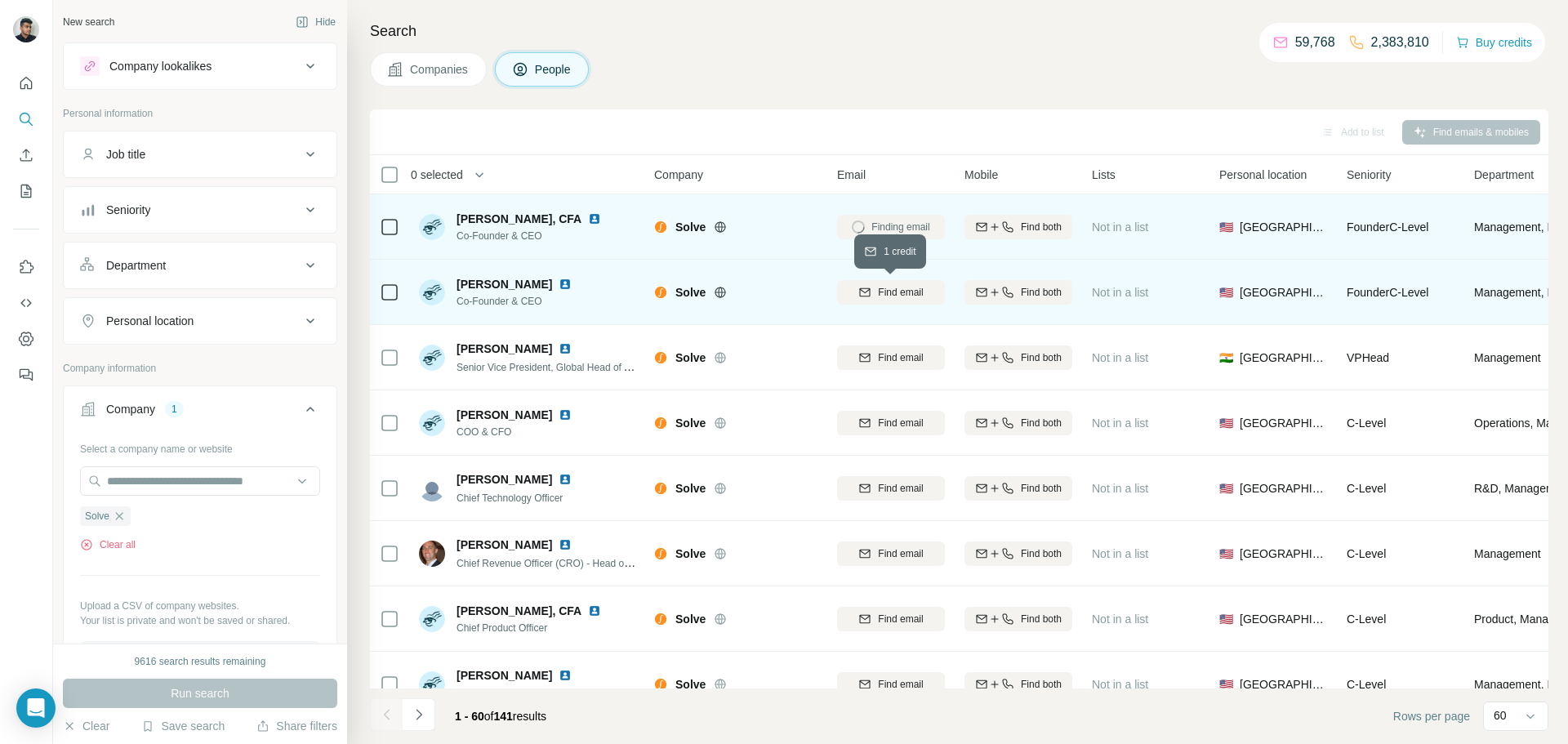
click at [862, 288] on icon "button" at bounding box center [865, 291] width 11 height 8
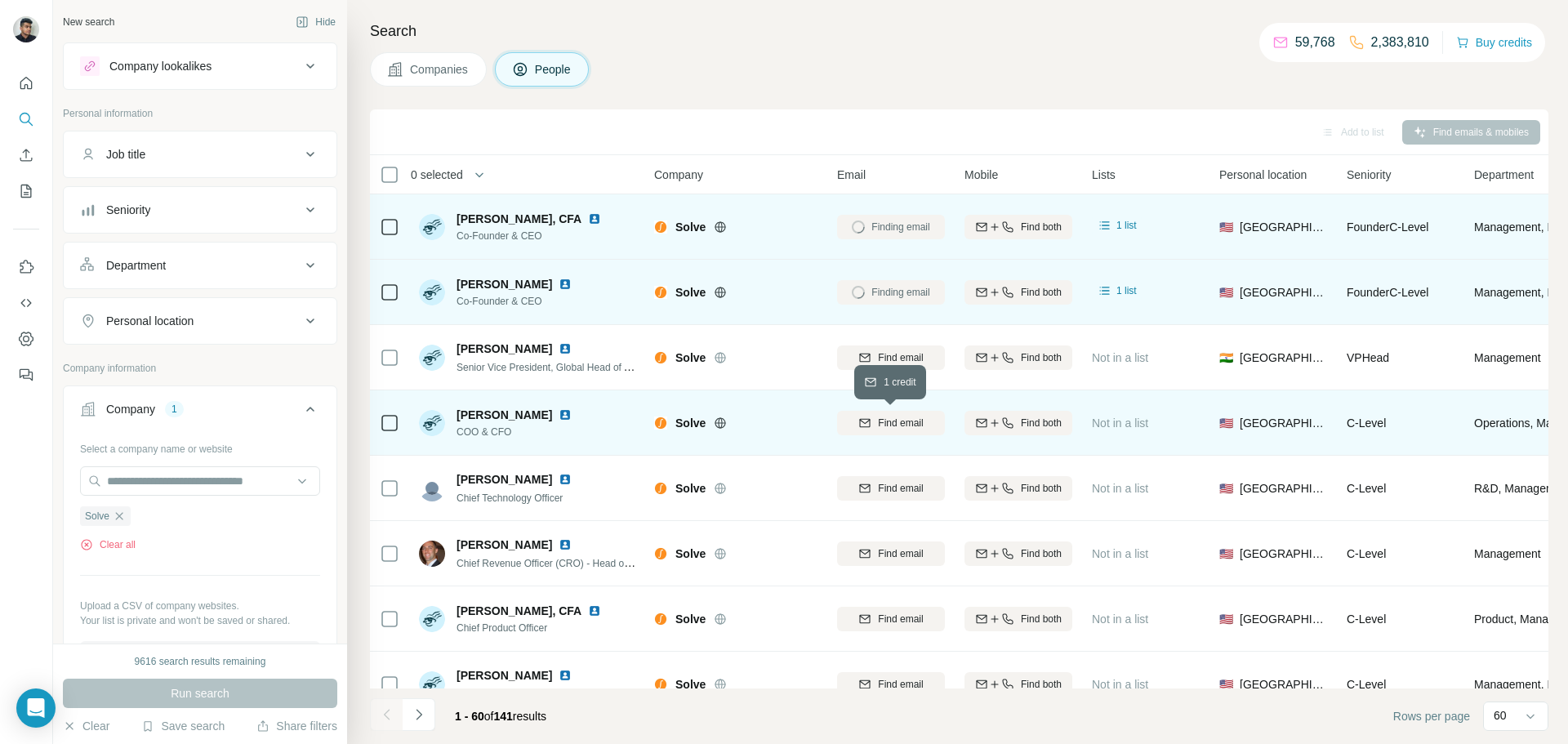
click at [885, 422] on span "Find email" at bounding box center [900, 423] width 45 height 15
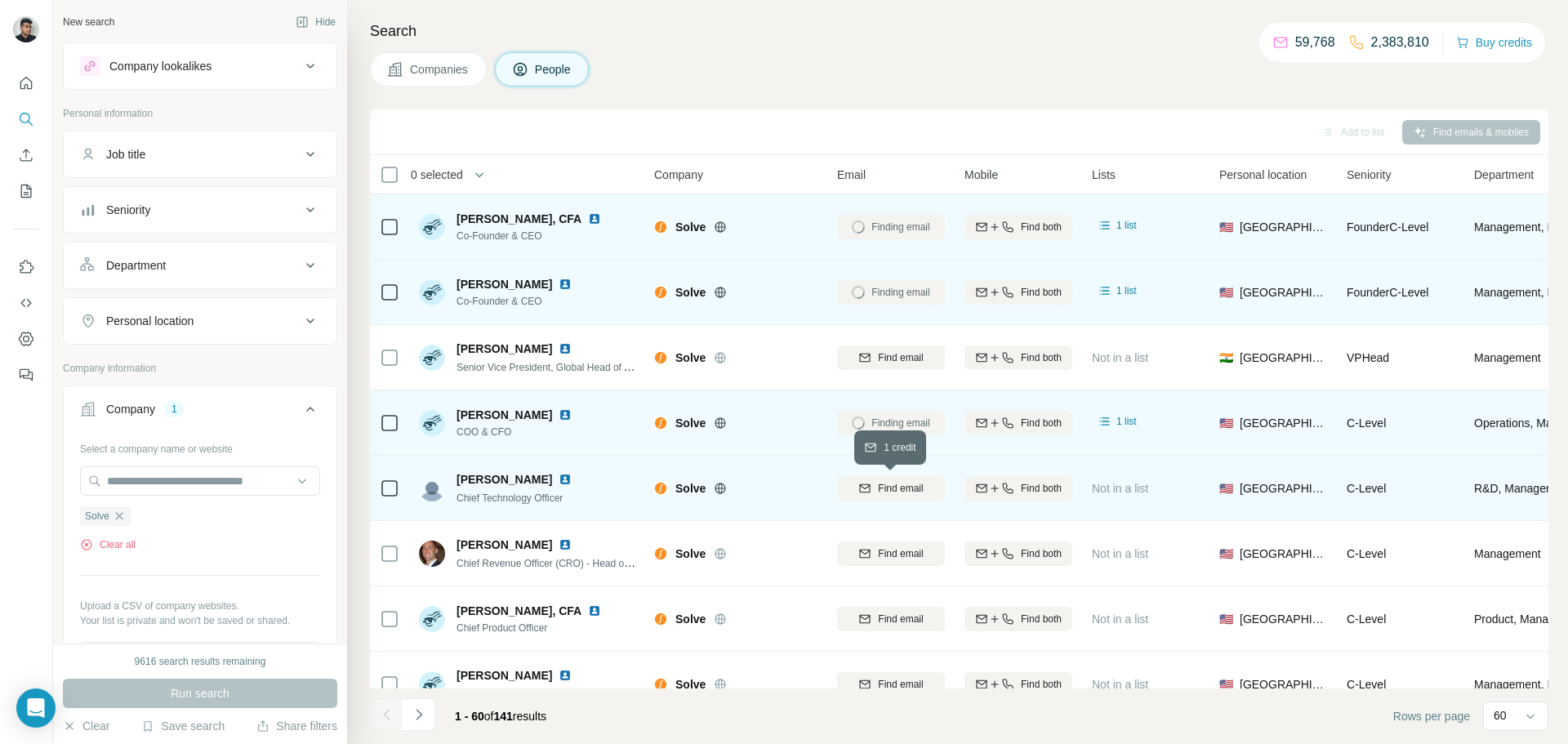
click at [898, 488] on span "Find email" at bounding box center [900, 489] width 45 height 15
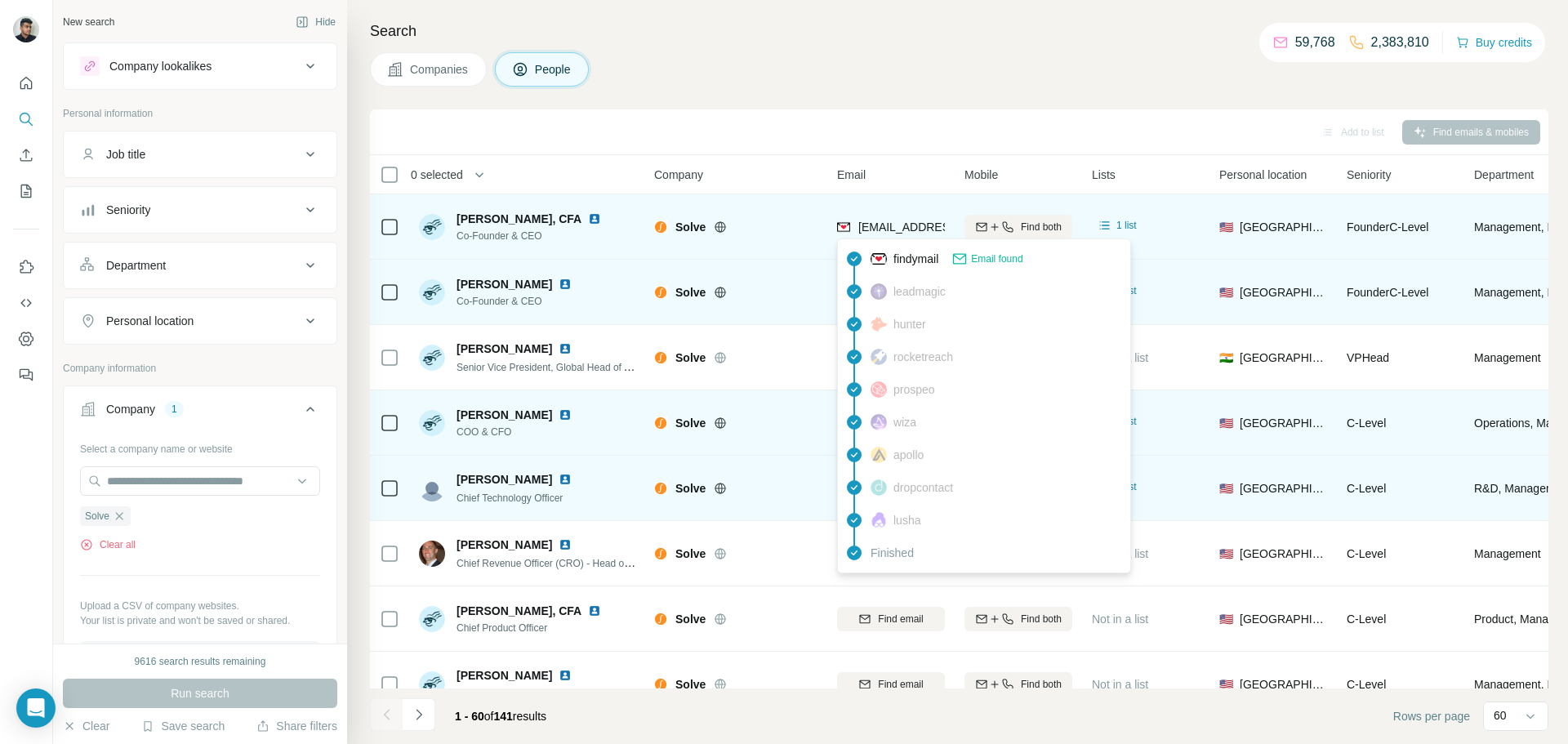
click at [902, 230] on span "[EMAIL_ADDRESS][DOMAIN_NAME]" at bounding box center [955, 228] width 194 height 13
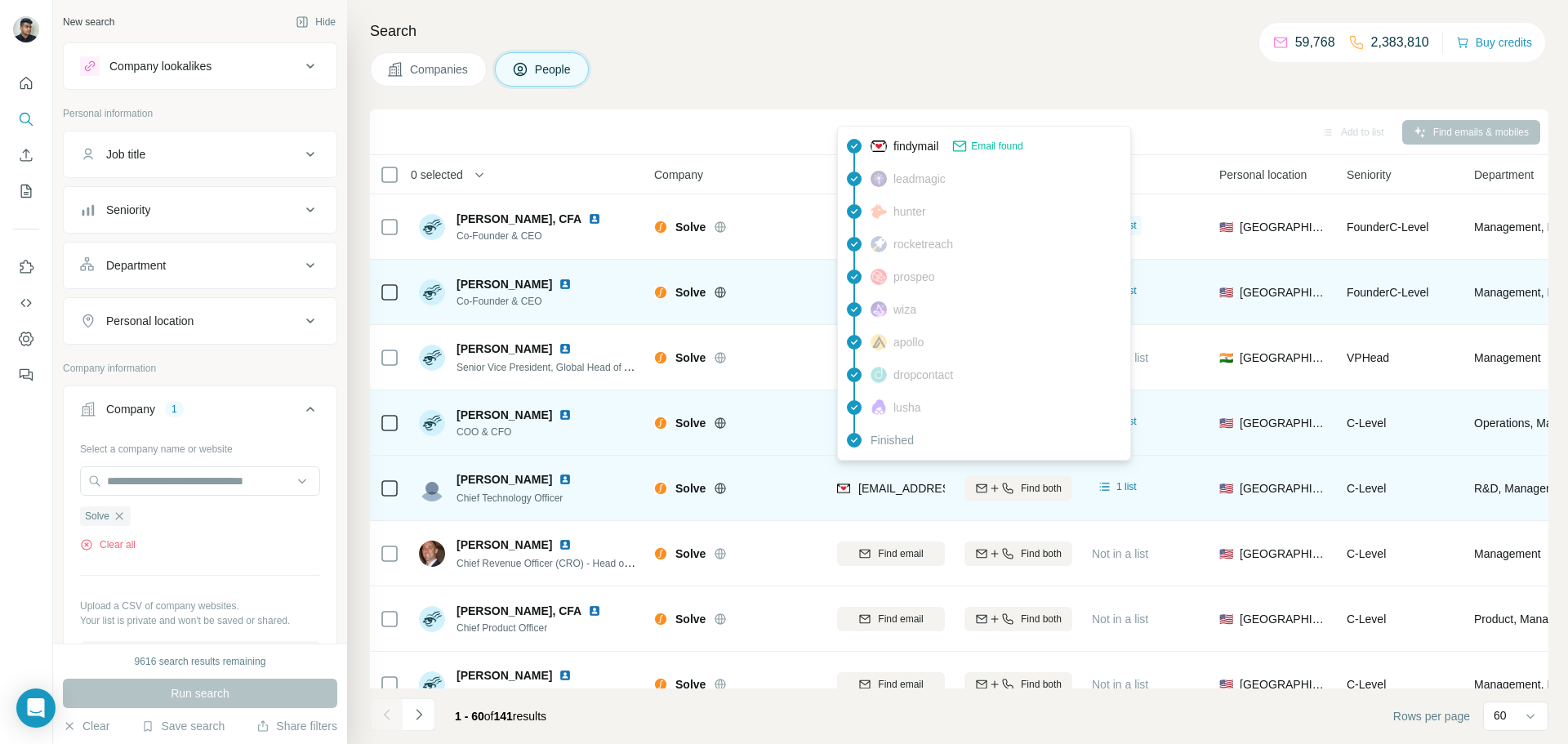
click at [909, 488] on span "[EMAIL_ADDRESS][DOMAIN_NAME]" at bounding box center [955, 489] width 194 height 13
click at [908, 488] on span "[EMAIL_ADDRESS][DOMAIN_NAME]" at bounding box center [955, 489] width 194 height 13
drag, startPoint x: 908, startPoint y: 491, endPoint x: 911, endPoint y: 507, distance: 16.3
click at [906, 494] on span "[EMAIL_ADDRESS][DOMAIN_NAME]" at bounding box center [955, 489] width 194 height 13
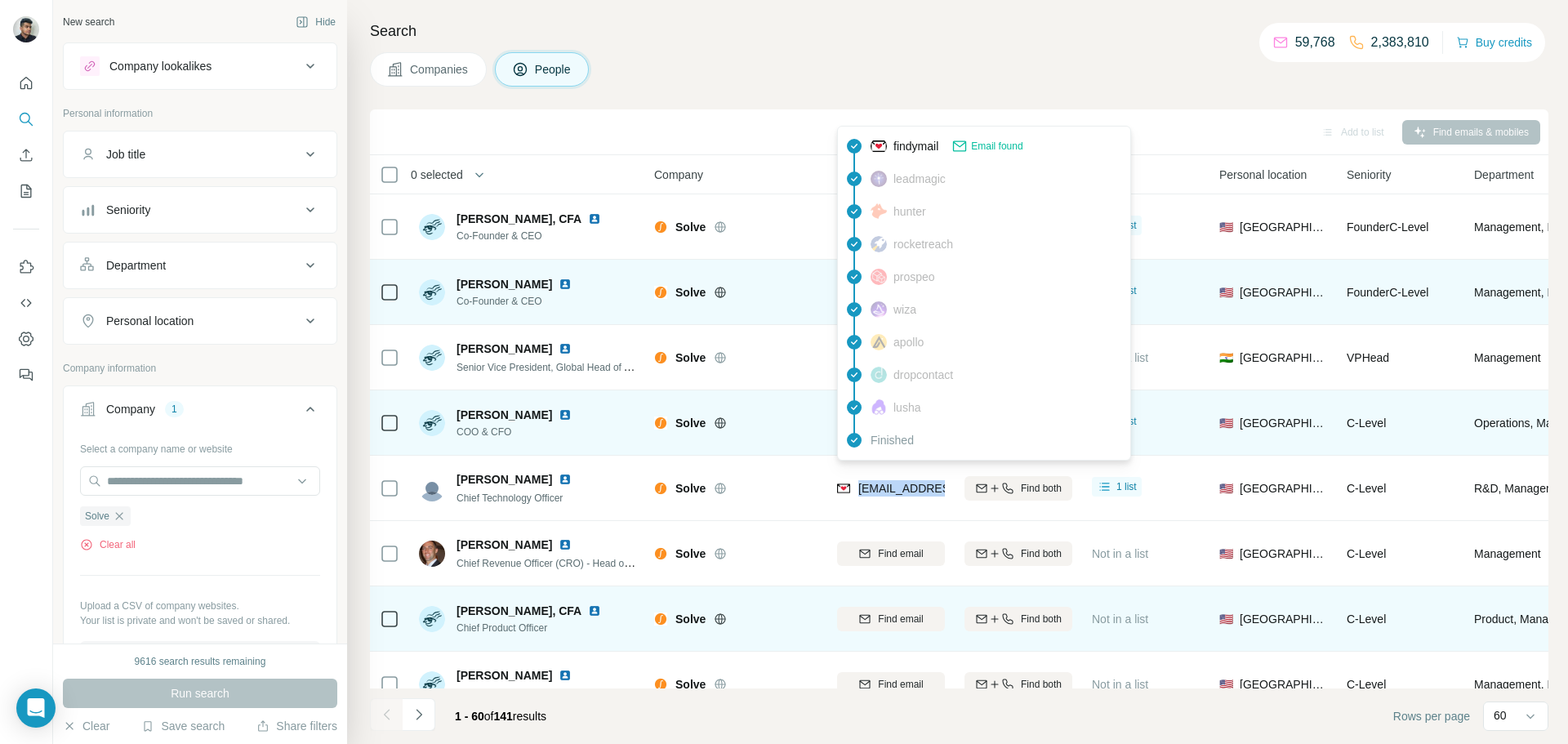
copy tr "[EMAIL_ADDRESS][DOMAIN_NAME]"
